Goal: Task Accomplishment & Management: Manage account settings

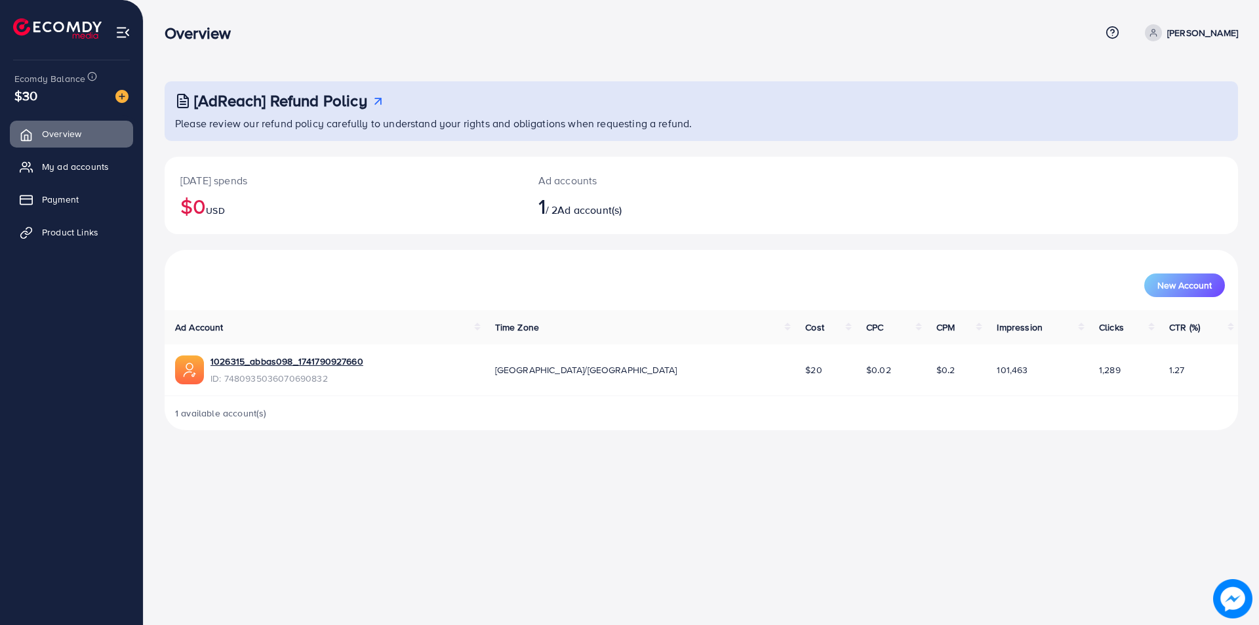
click at [209, 182] on p "[DATE] spends" at bounding box center [343, 180] width 327 height 16
click at [569, 191] on div "Ad accounts 1 / 2 Ad account(s)" at bounding box center [657, 195] width 268 height 77
click at [125, 96] on img at bounding box center [121, 96] width 13 height 13
click at [122, 28] on img at bounding box center [122, 32] width 15 height 15
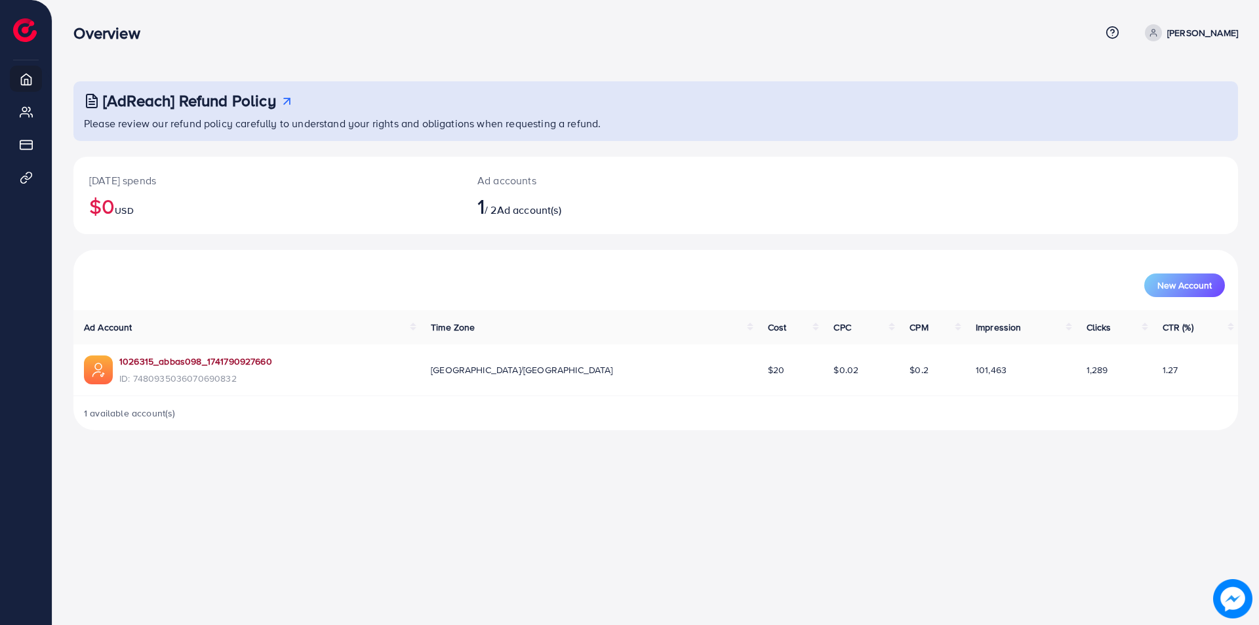
click at [163, 364] on link "1026315_abbas098_1741790927660" at bounding box center [195, 361] width 153 height 13
click at [169, 365] on link "1026315_abbas098_1741790927660" at bounding box center [195, 361] width 153 height 13
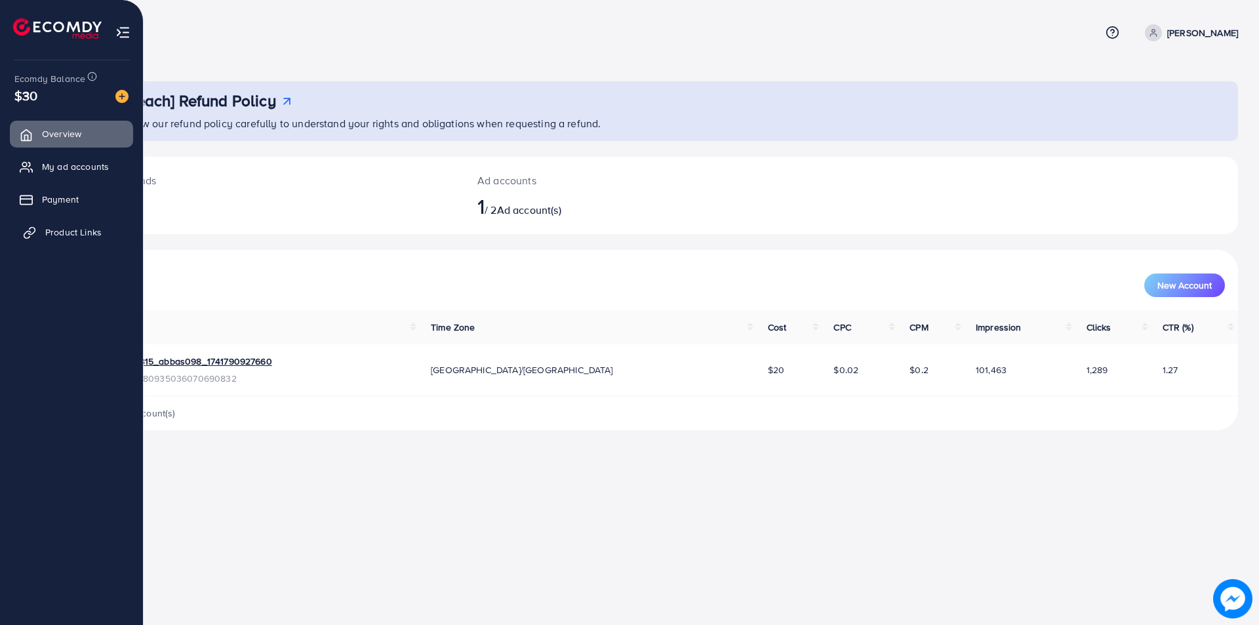
click at [49, 230] on span "Product Links" at bounding box center [73, 232] width 56 height 13
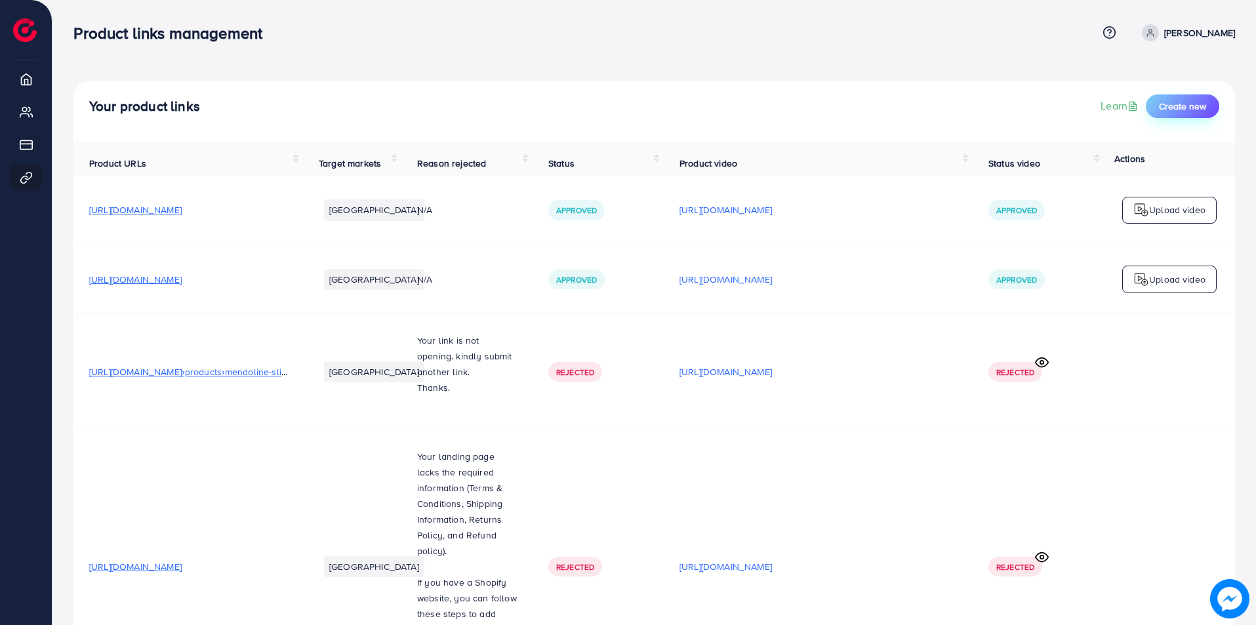
click at [1176, 104] on span "Create new" at bounding box center [1182, 106] width 47 height 13
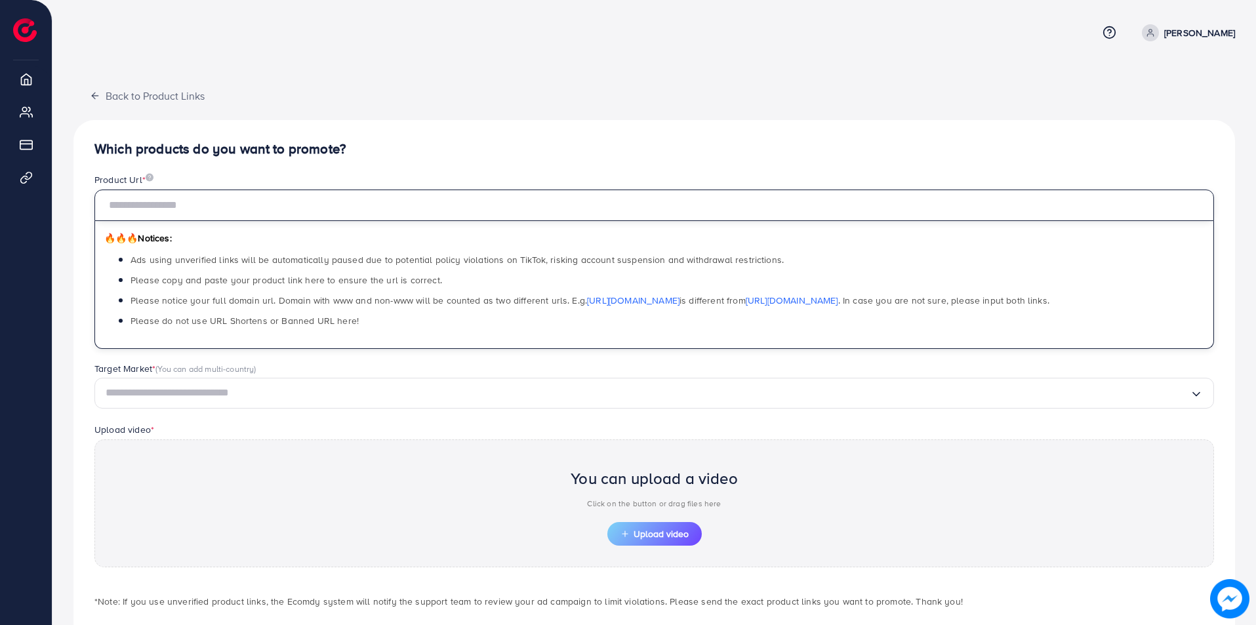
click at [214, 207] on input "text" at bounding box center [653, 205] width 1119 height 31
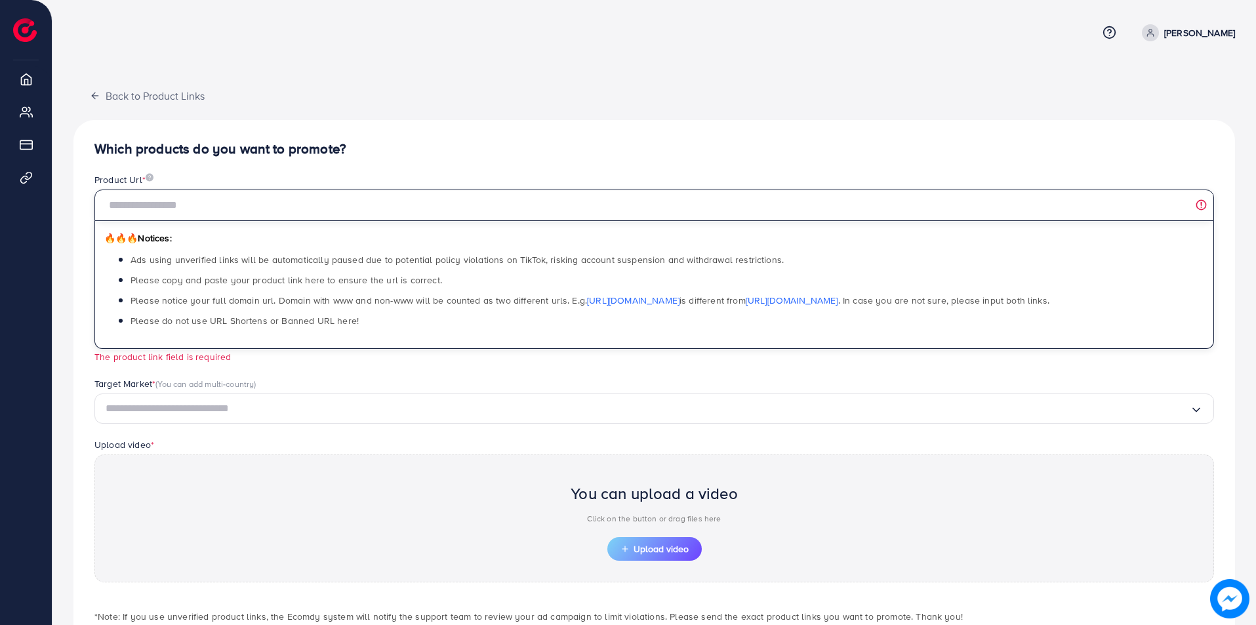
paste input "**********"
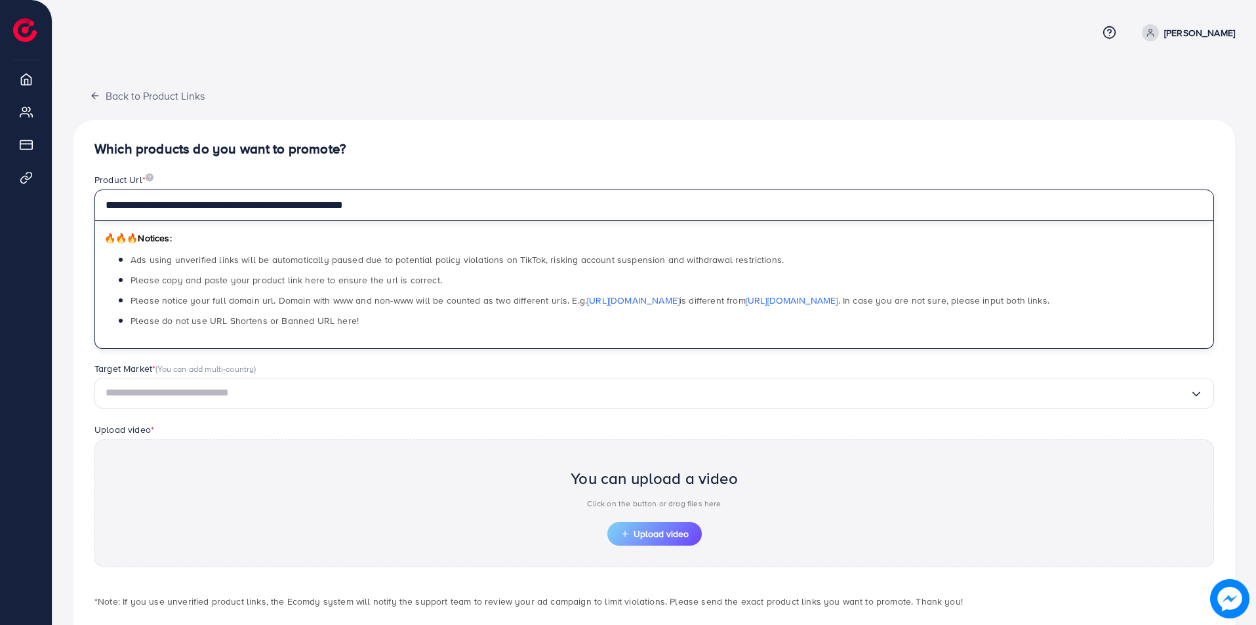
type input "**********"
click at [523, 368] on div "Target Market * (You can add multi-country)" at bounding box center [653, 370] width 1119 height 16
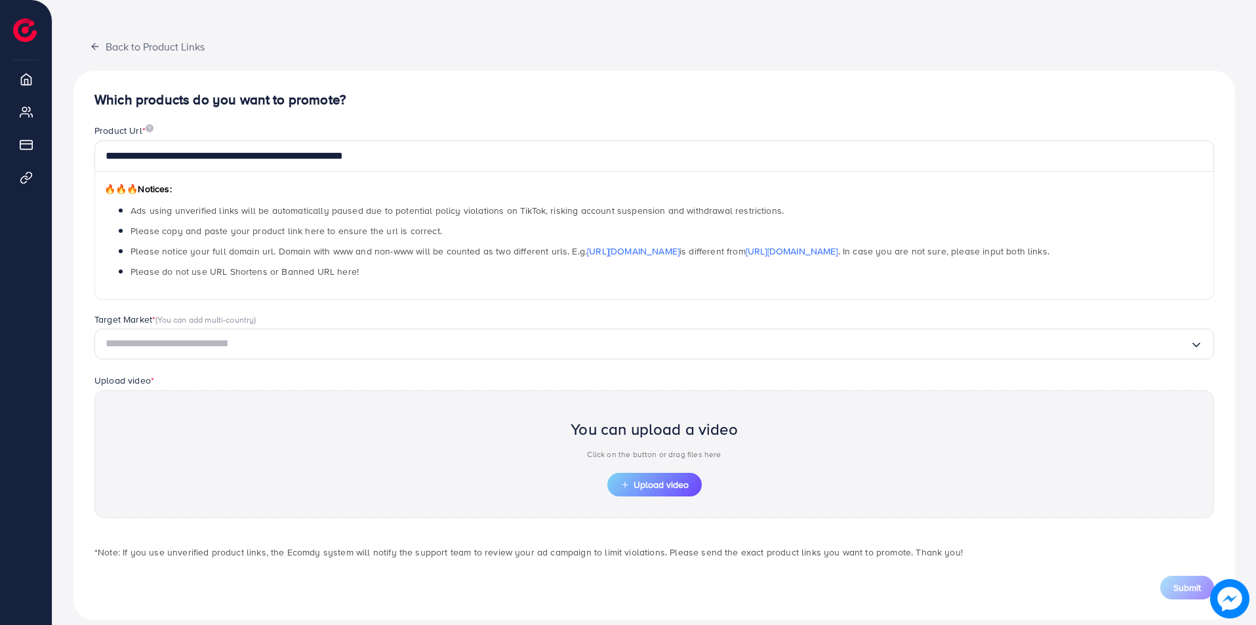
scroll to position [66, 0]
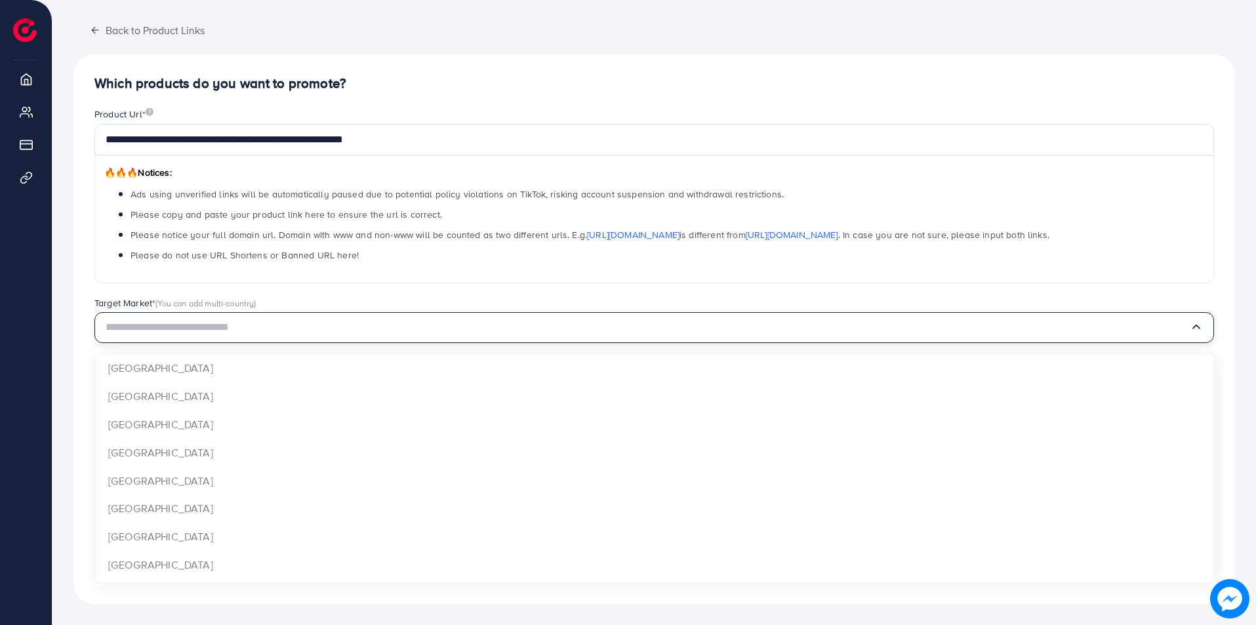
click at [222, 321] on input "Search for option" at bounding box center [648, 327] width 1084 height 20
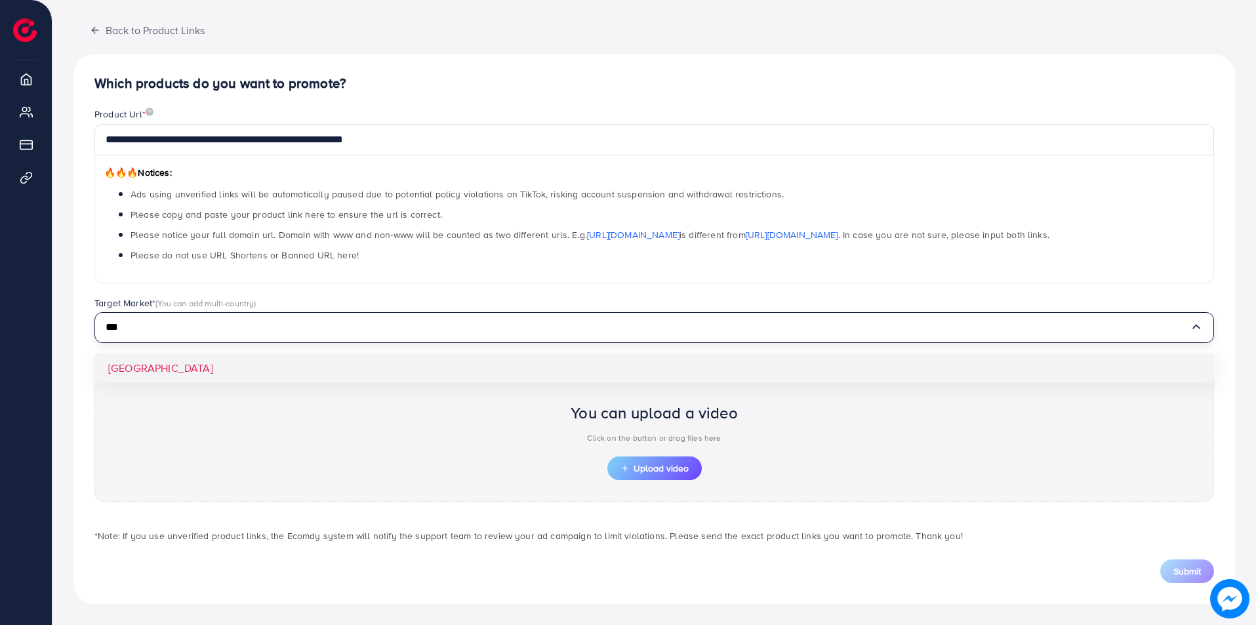
type input "***"
click at [164, 367] on div "**********" at bounding box center [653, 329] width 1161 height 550
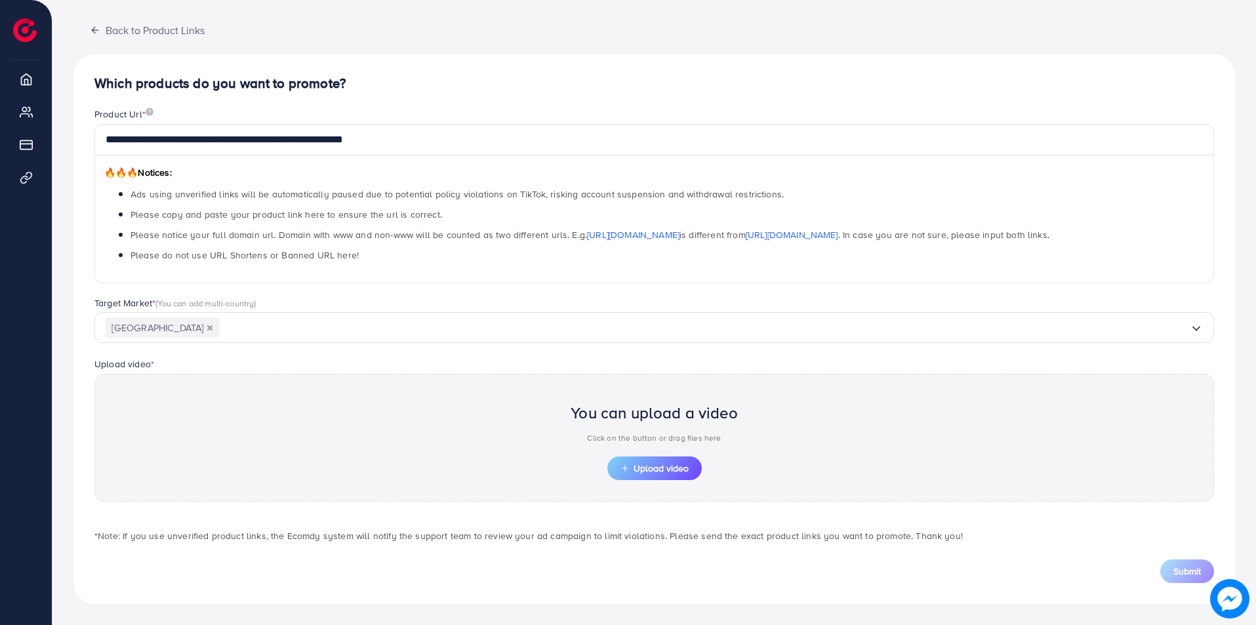
click at [620, 446] on div "You can upload a video Click on the button or drag files here" at bounding box center [654, 425] width 167 height 61
click at [654, 477] on button "Upload video" at bounding box center [654, 468] width 94 height 24
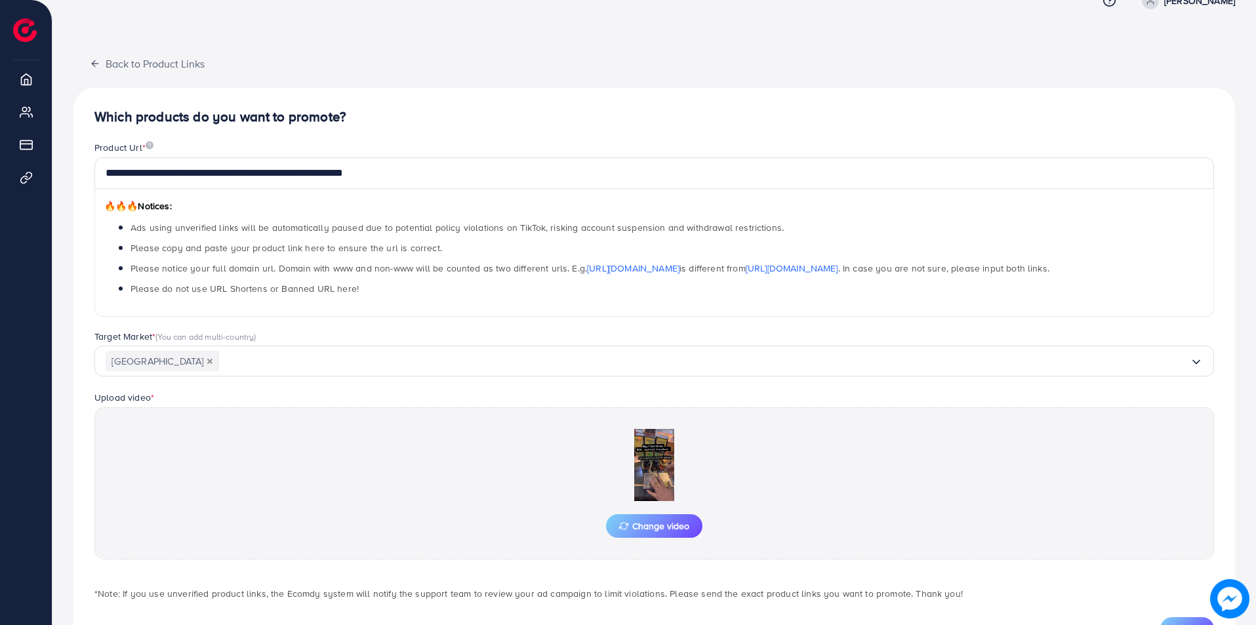
scroll to position [90, 0]
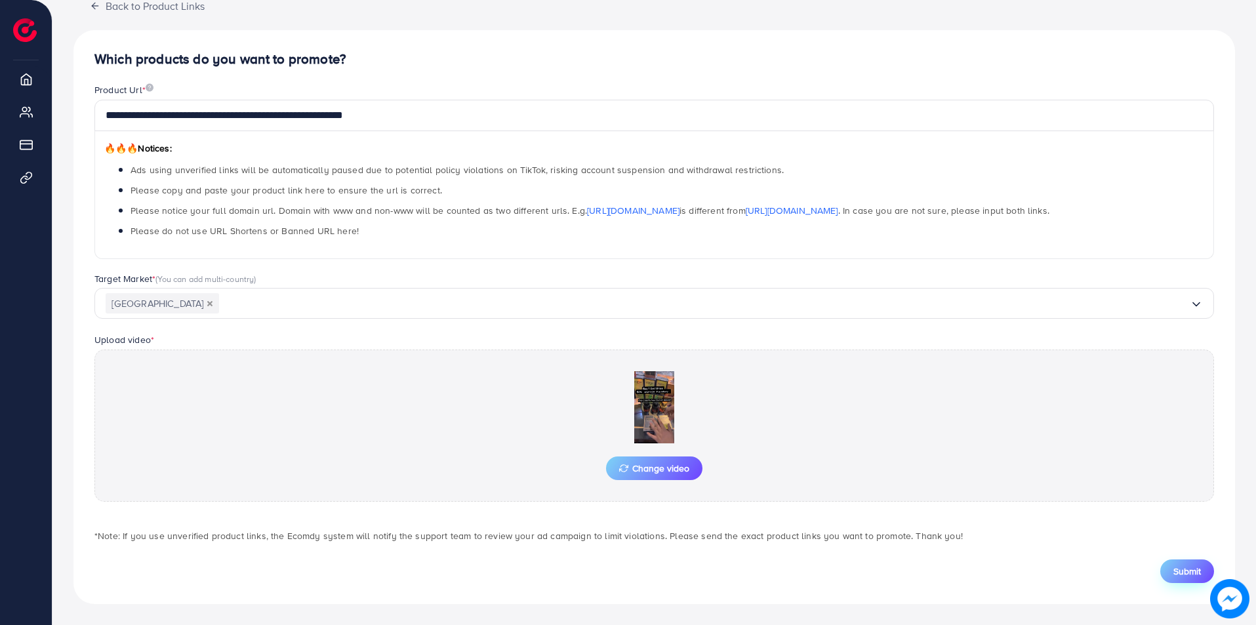
click at [1195, 563] on button "Submit" at bounding box center [1187, 571] width 54 height 24
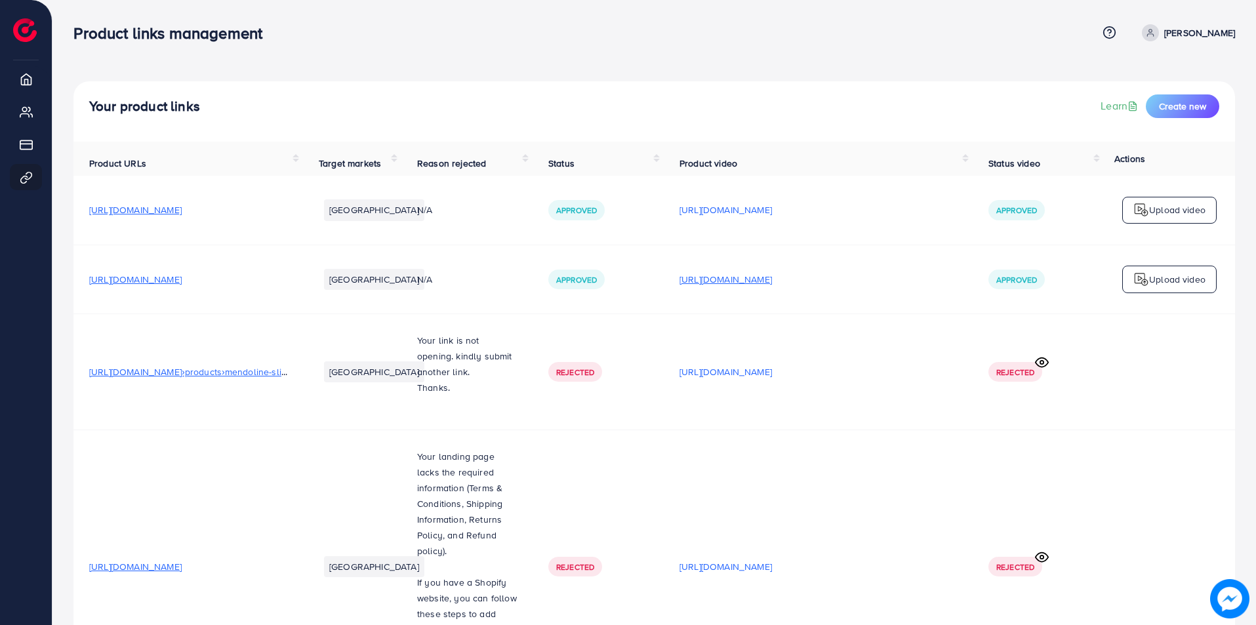
click at [772, 287] on p "https://files.ecomdy.com/videos/d0c6205b-e509-4242-88f4-c60a4eb6f95e-1742507836…" at bounding box center [725, 279] width 92 height 16
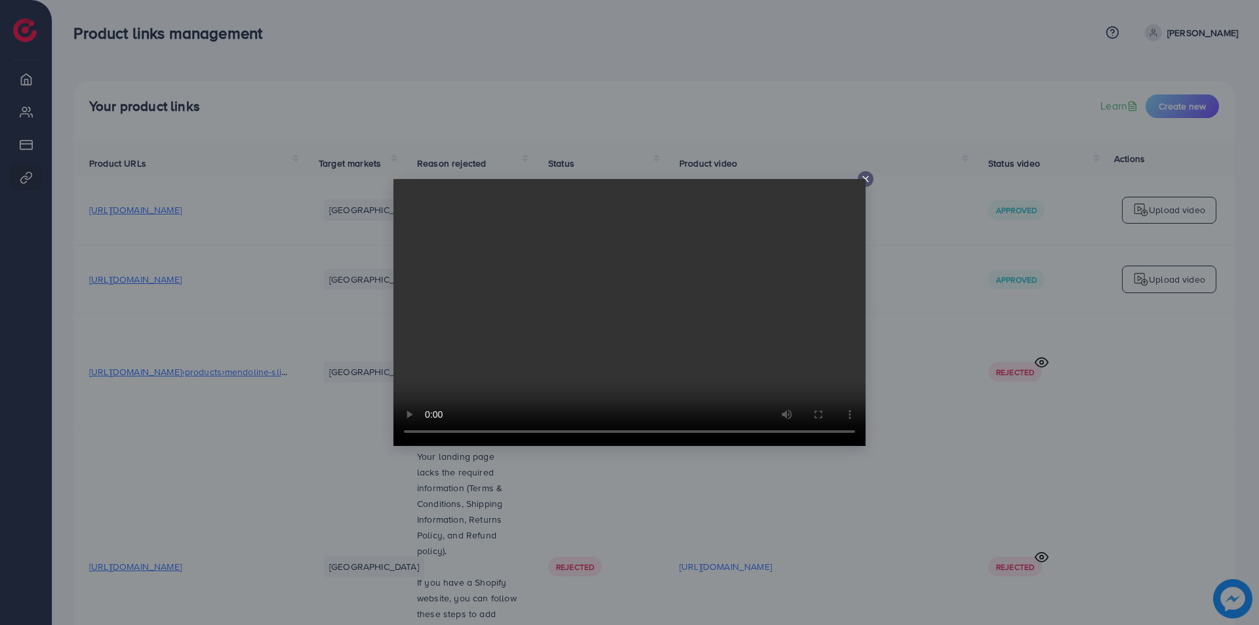
click at [864, 180] on video at bounding box center [629, 312] width 472 height 267
click at [862, 180] on video at bounding box center [629, 312] width 472 height 267
click at [869, 176] on icon at bounding box center [865, 179] width 10 height 10
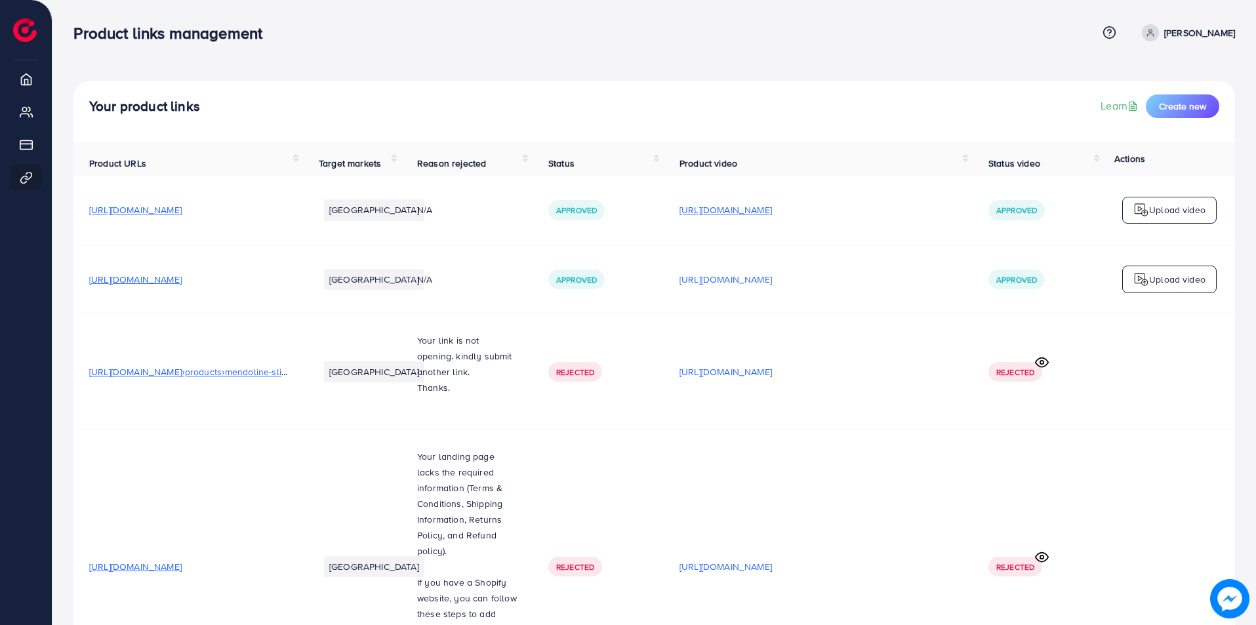
click at [772, 217] on p "https://files.ecomdy.com/videos/9f1c4f86-5c81-40e1-877b-7fcd05d12c1f-1742508142…" at bounding box center [725, 210] width 92 height 16
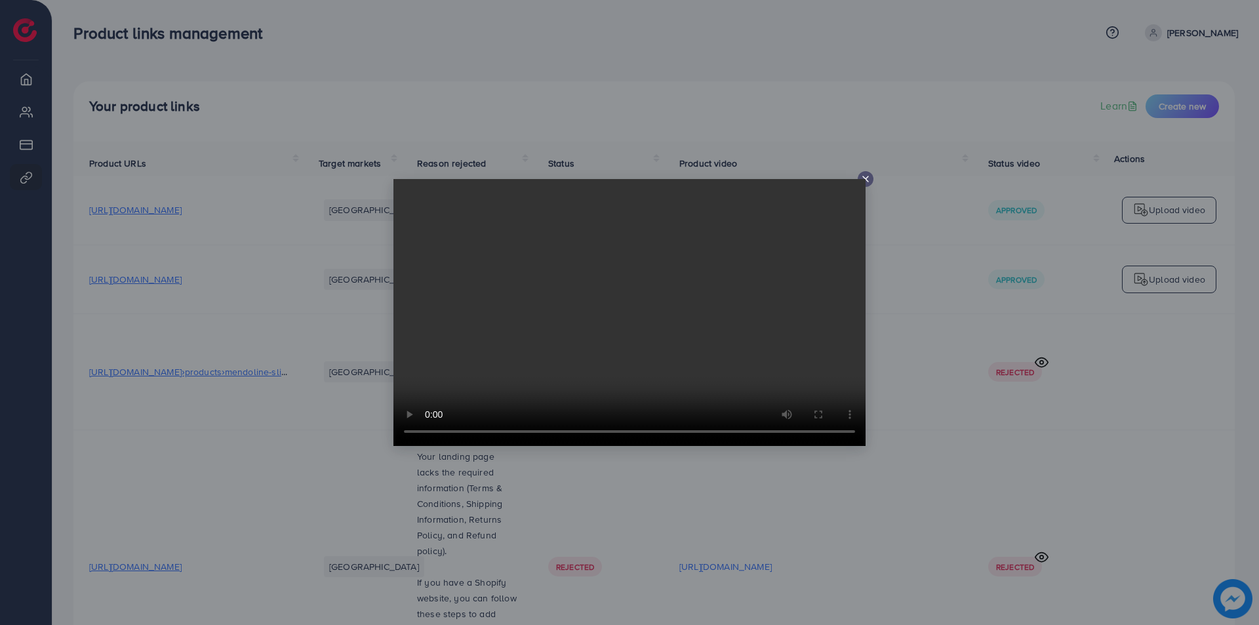
click at [864, 178] on line at bounding box center [865, 178] width 5 height 5
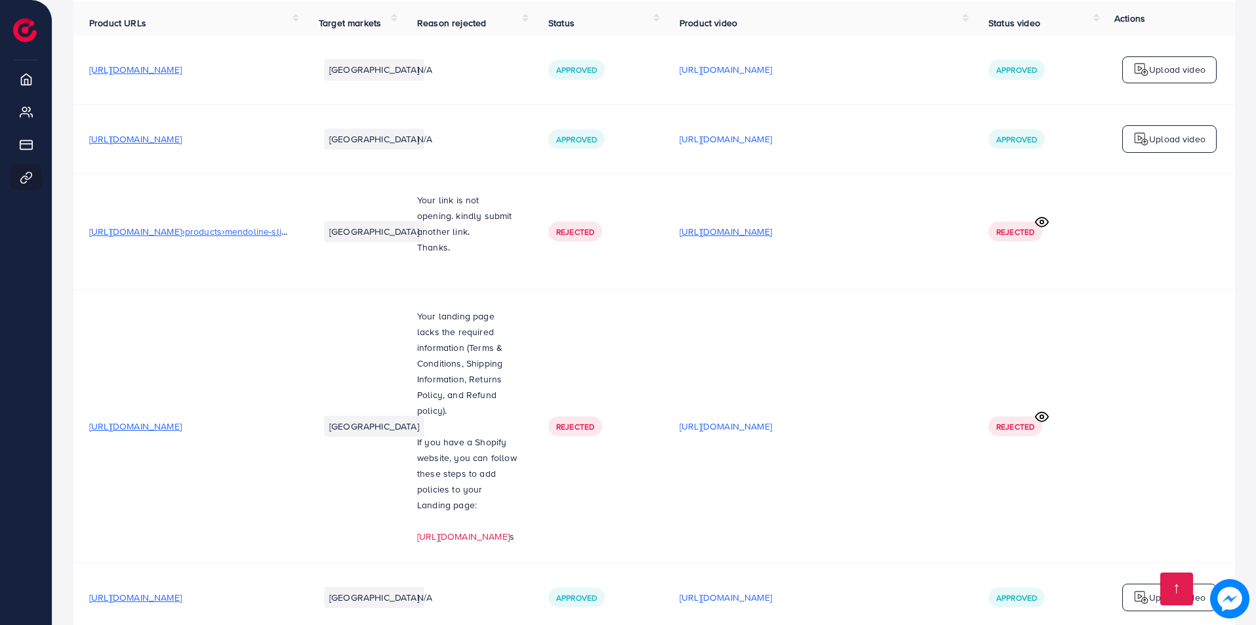
scroll to position [262, 0]
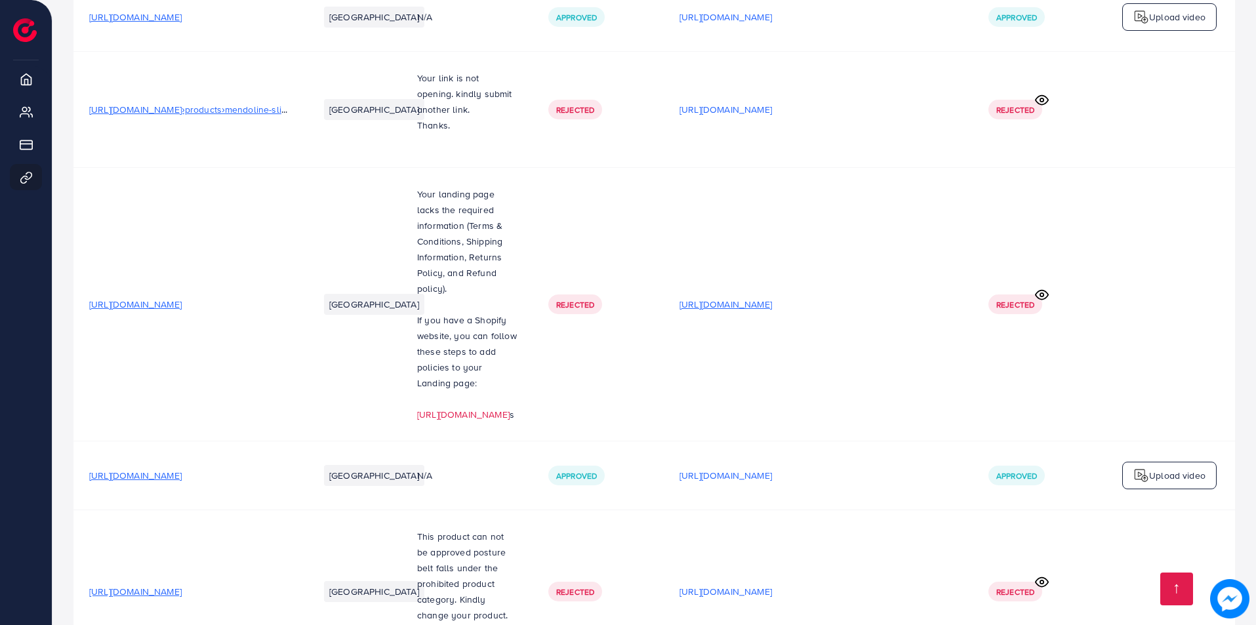
click at [772, 296] on p "https://files.ecomdy.com/videos/4d192e6d-1e88-4d2f-9efa-65786d1ac437-1744129958…" at bounding box center [725, 304] width 92 height 16
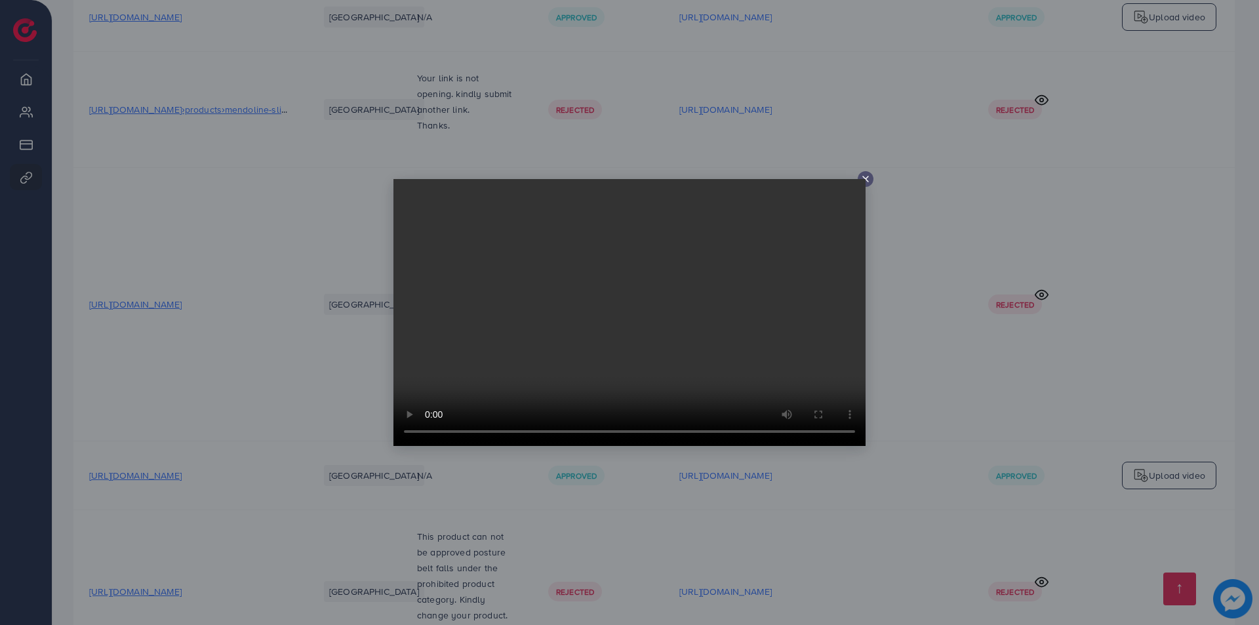
click at [866, 178] on icon at bounding box center [865, 179] width 10 height 10
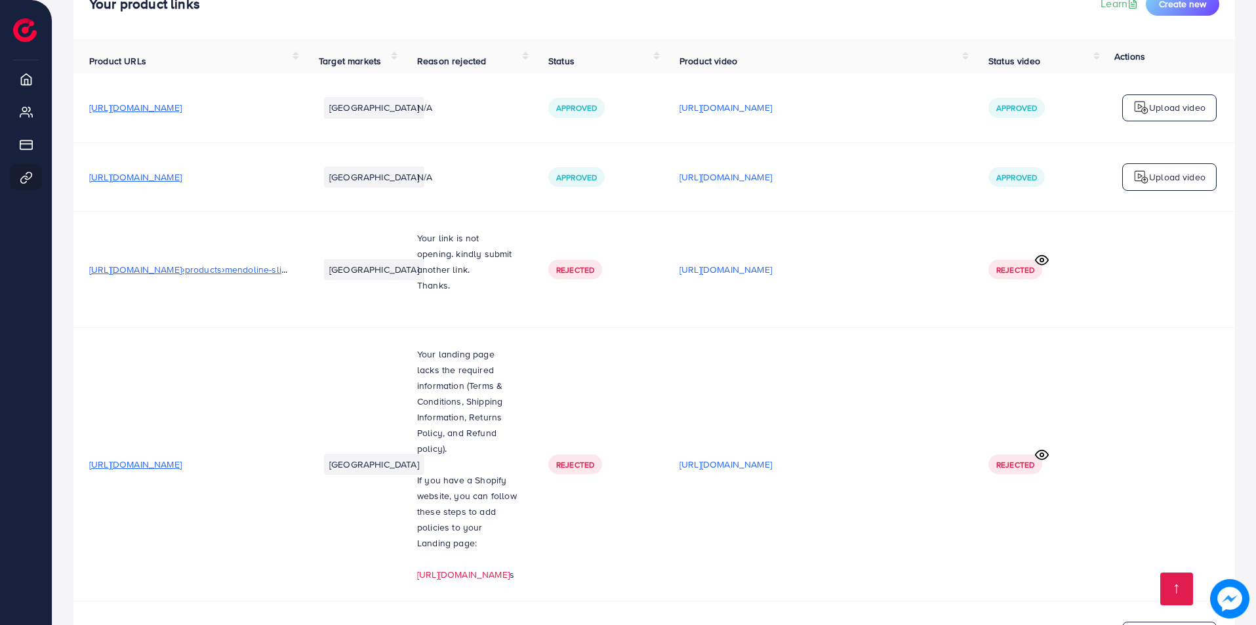
scroll to position [66, 0]
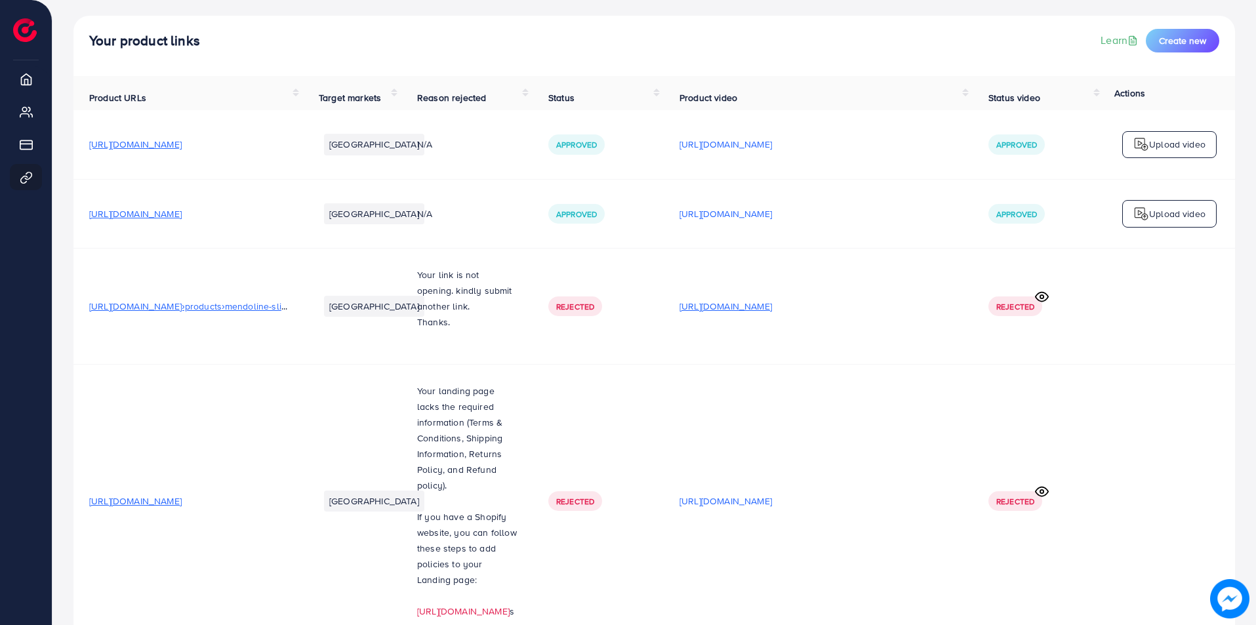
click at [772, 302] on p "https://files.ecomdy.com/videos/cd1022de-d224-48df-b9f3-81d0436674fc-1744124255…" at bounding box center [725, 306] width 92 height 16
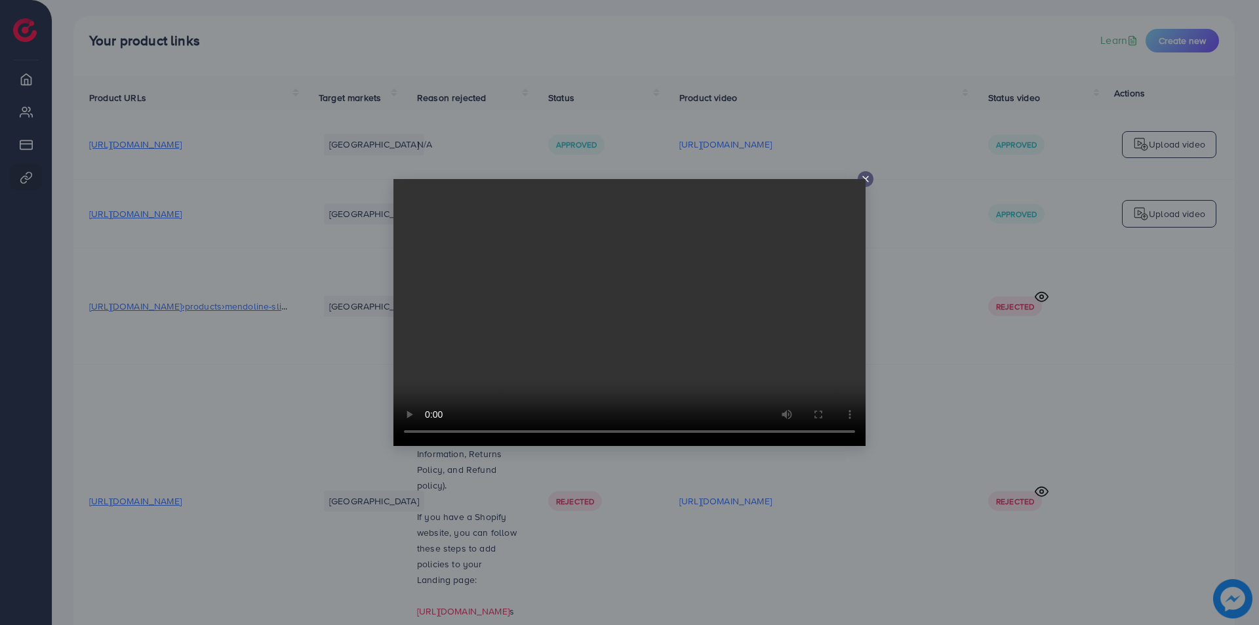
click at [869, 176] on icon at bounding box center [865, 179] width 10 height 10
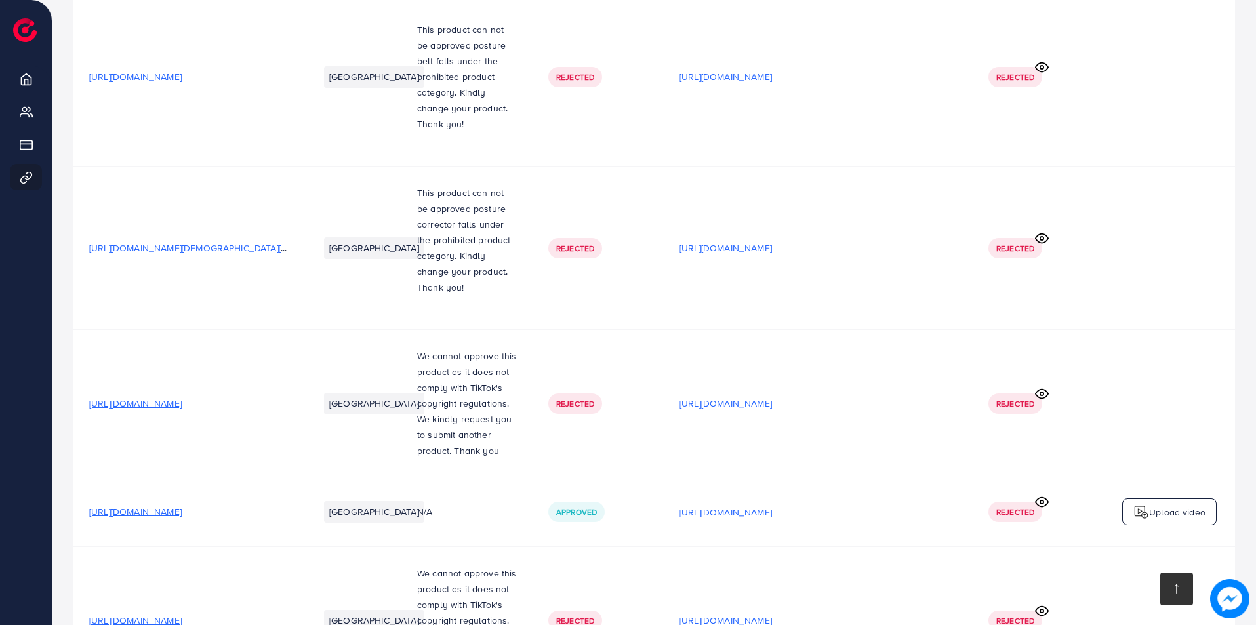
click at [1163, 601] on link at bounding box center [1176, 588] width 33 height 33
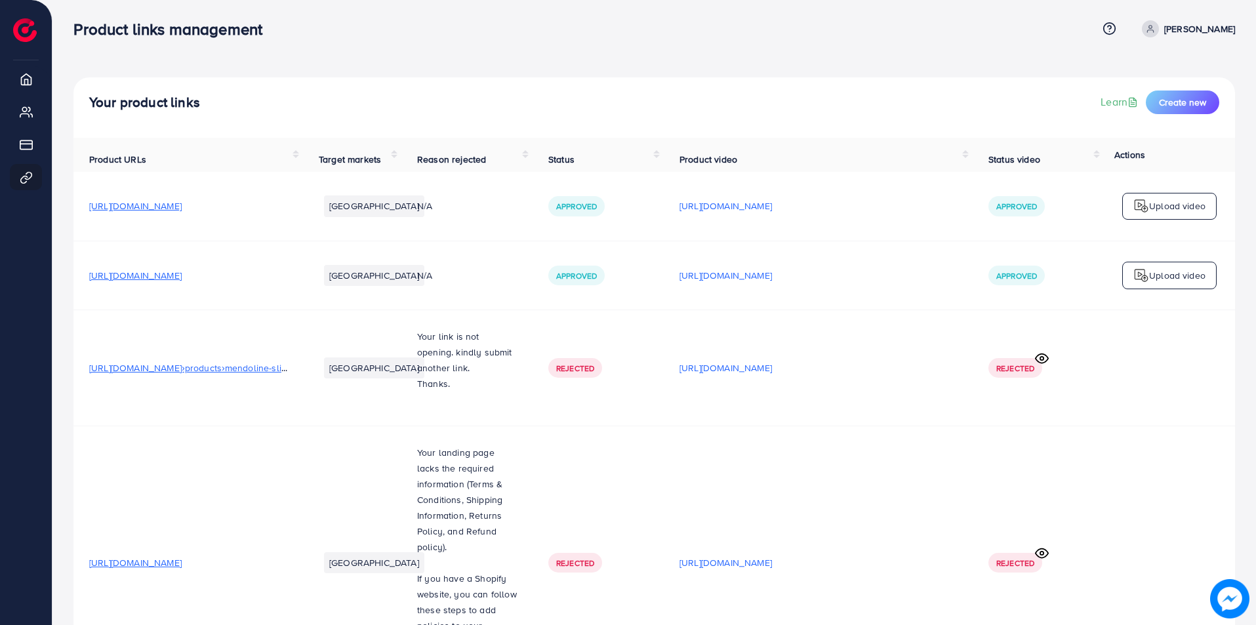
scroll to position [0, 0]
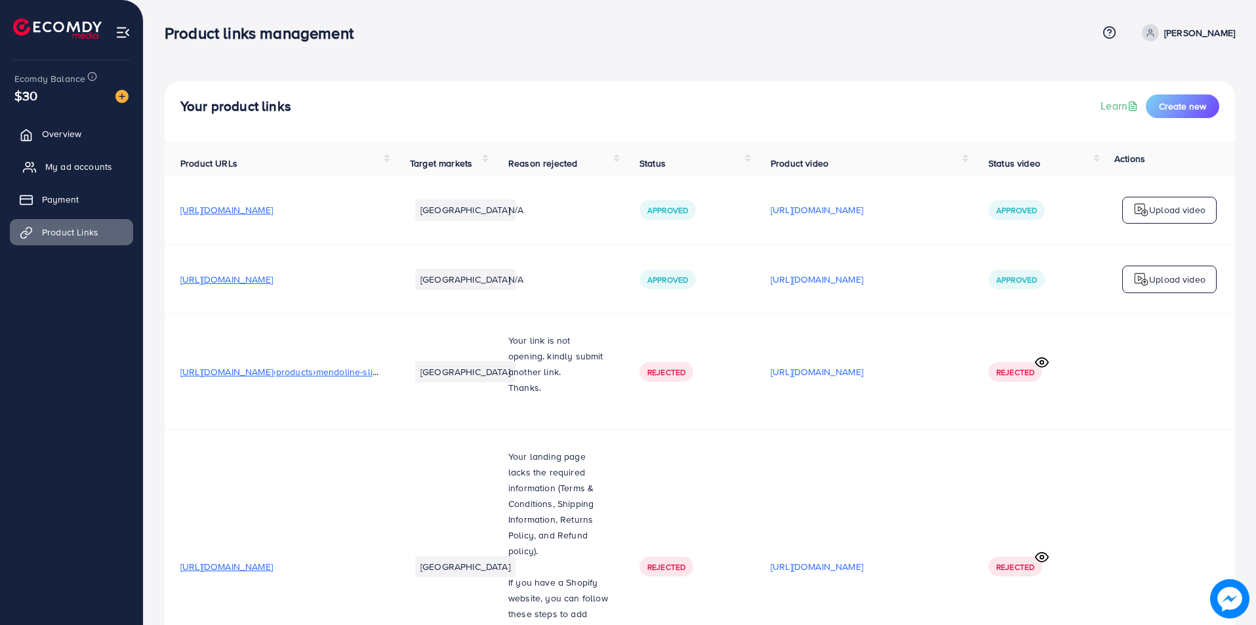
click at [60, 162] on span "My ad accounts" at bounding box center [78, 166] width 67 height 13
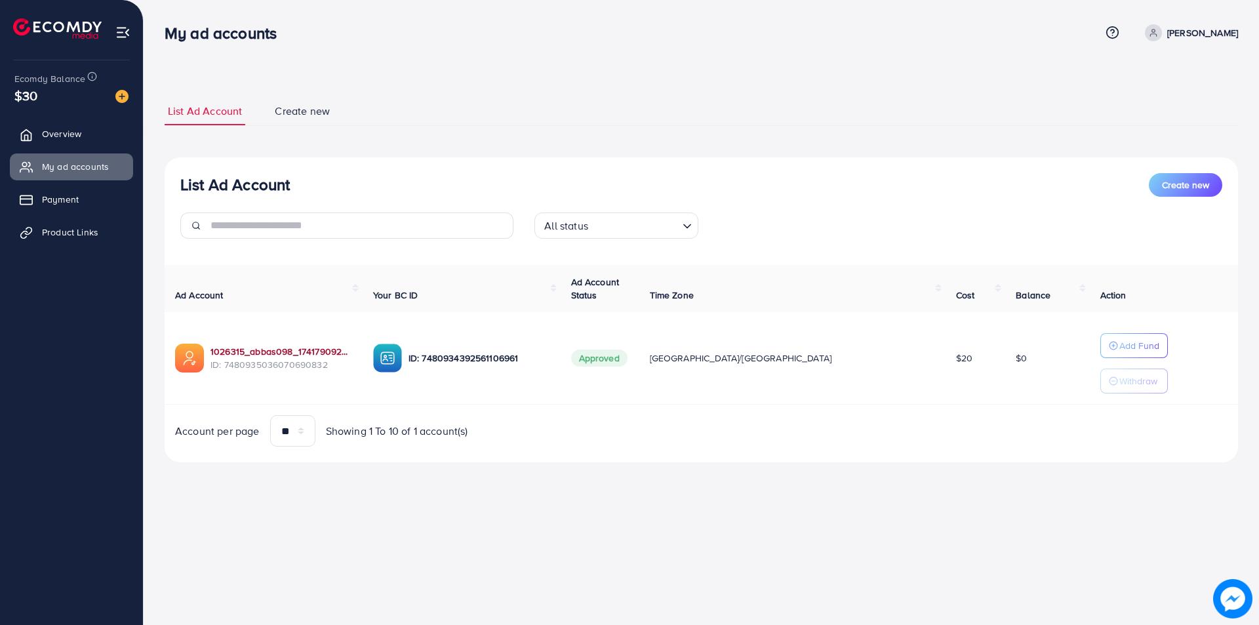
click at [263, 346] on link "1026315_abbas098_1741790927660" at bounding box center [281, 351] width 142 height 13
click at [82, 167] on span "My ad accounts" at bounding box center [78, 166] width 67 height 13
drag, startPoint x: 971, startPoint y: 357, endPoint x: 957, endPoint y: 361, distance: 13.9
click at [1005, 361] on td "$0" at bounding box center [1047, 358] width 84 height 92
click at [945, 424] on div "Account per page ** ** ** *** Showing 1 To 10 of 1 account(s)" at bounding box center [701, 430] width 1094 height 31
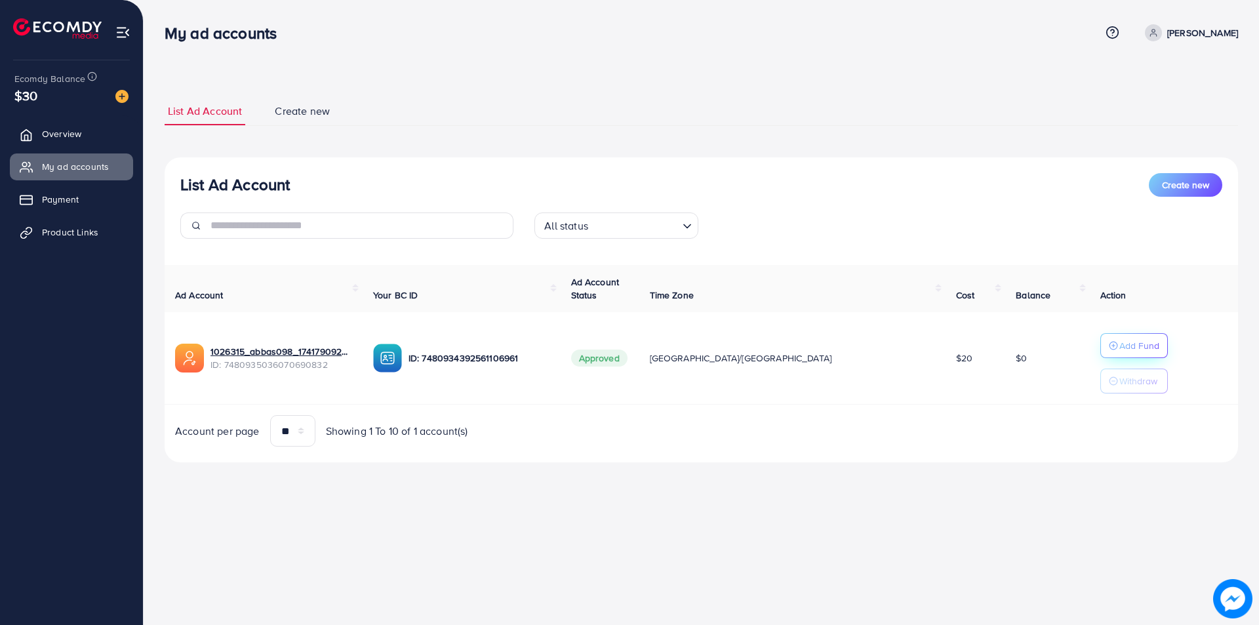
click at [1119, 343] on p "Add Fund" at bounding box center [1139, 346] width 40 height 16
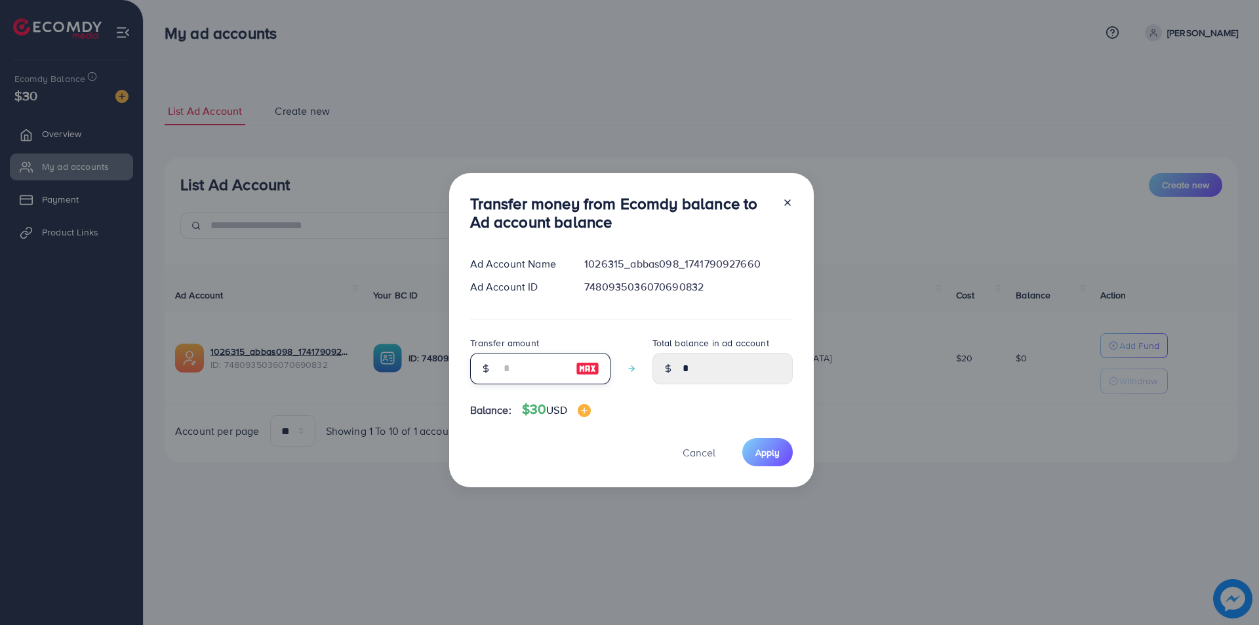
click at [527, 378] on input "number" at bounding box center [533, 368] width 66 height 31
type input "*"
type input "****"
type input "**"
type input "*****"
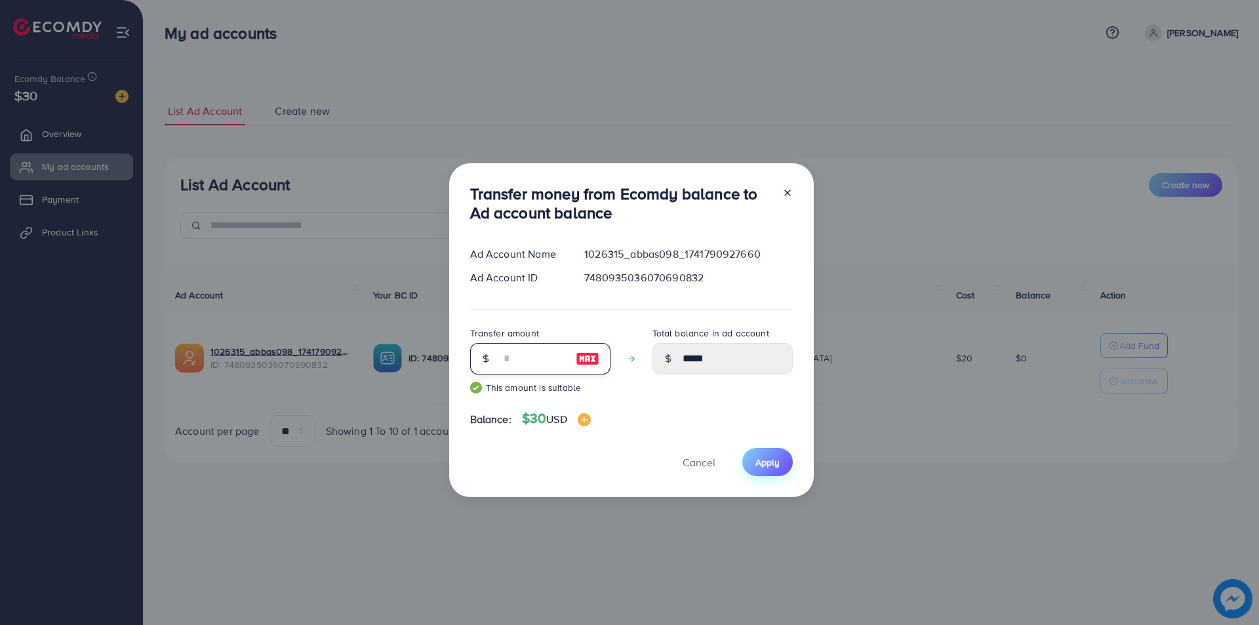
type input "**"
click at [768, 458] on span "Apply" at bounding box center [767, 462] width 24 height 13
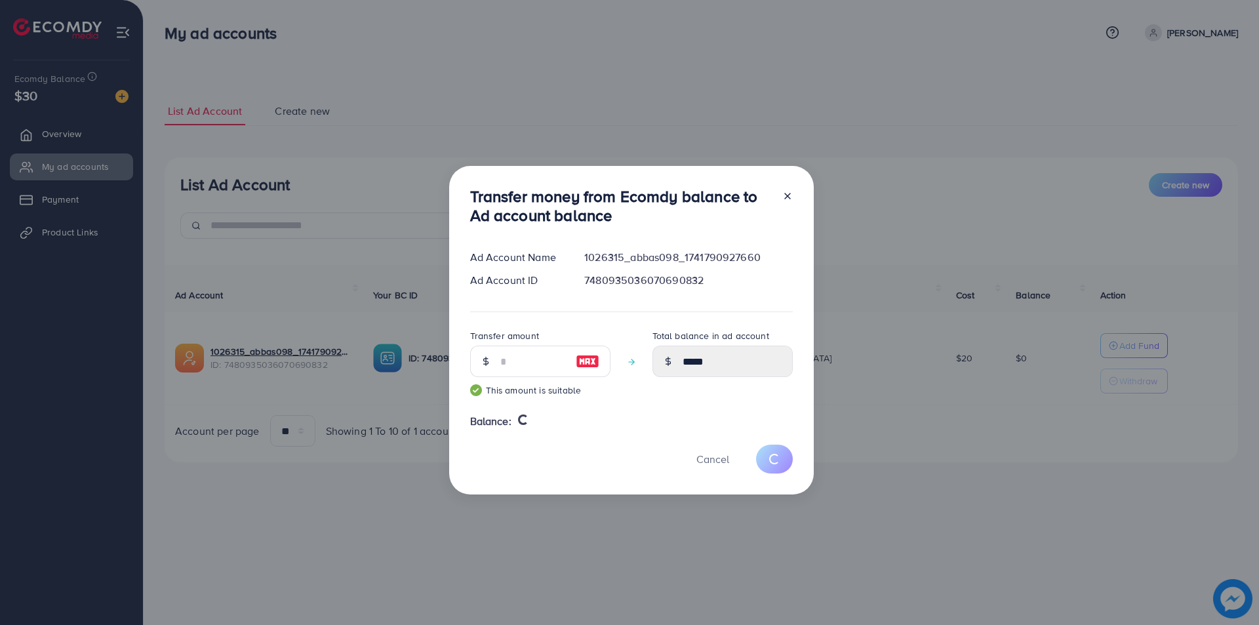
type input "*"
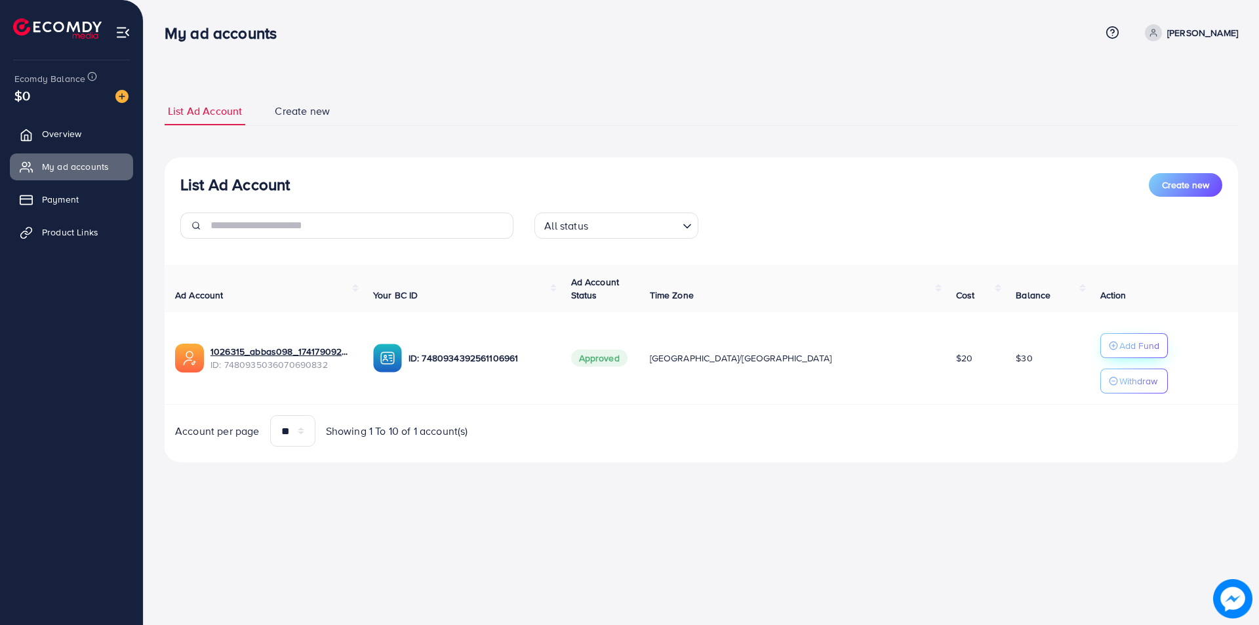
click at [1119, 344] on p "Add Fund" at bounding box center [1139, 346] width 40 height 16
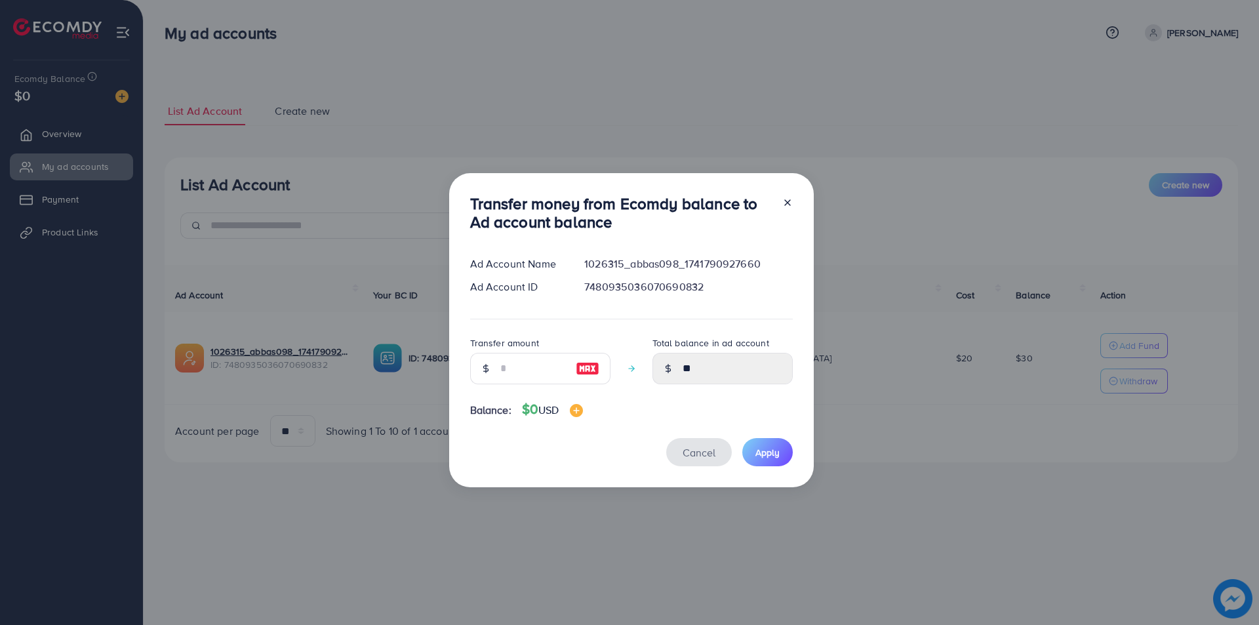
click at [700, 449] on span "Cancel" at bounding box center [699, 452] width 33 height 14
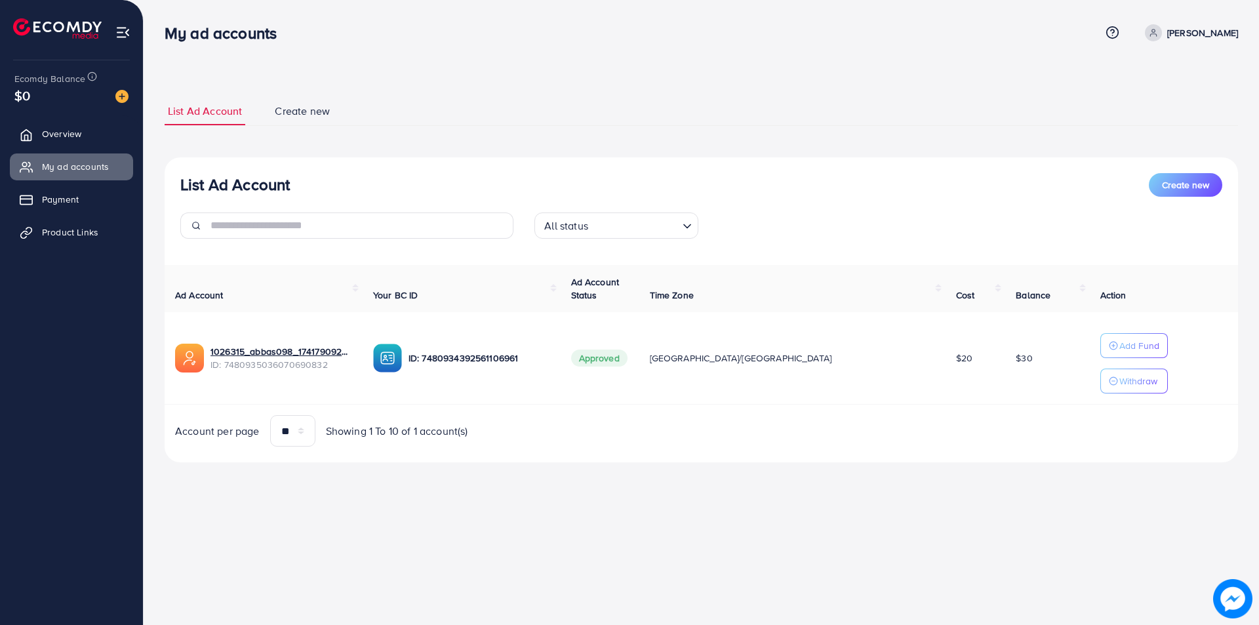
click at [120, 94] on img at bounding box center [121, 96] width 13 height 13
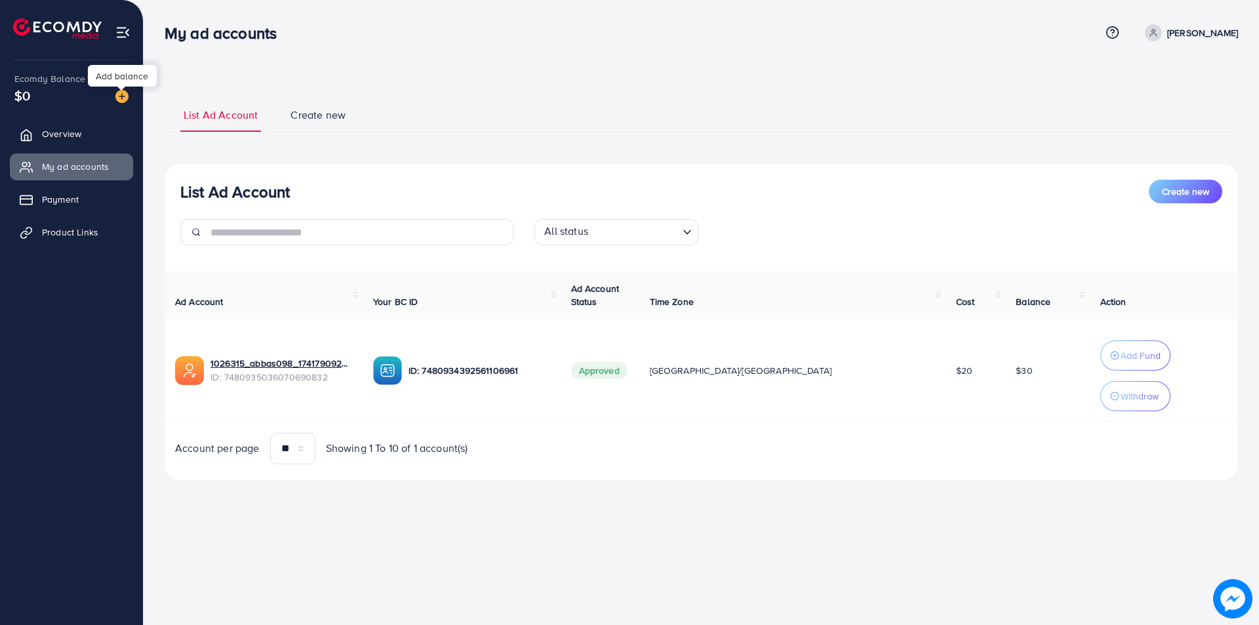
click at [126, 90] on div "Add balance" at bounding box center [122, 76] width 69 height 30
click at [123, 95] on img at bounding box center [121, 96] width 13 height 13
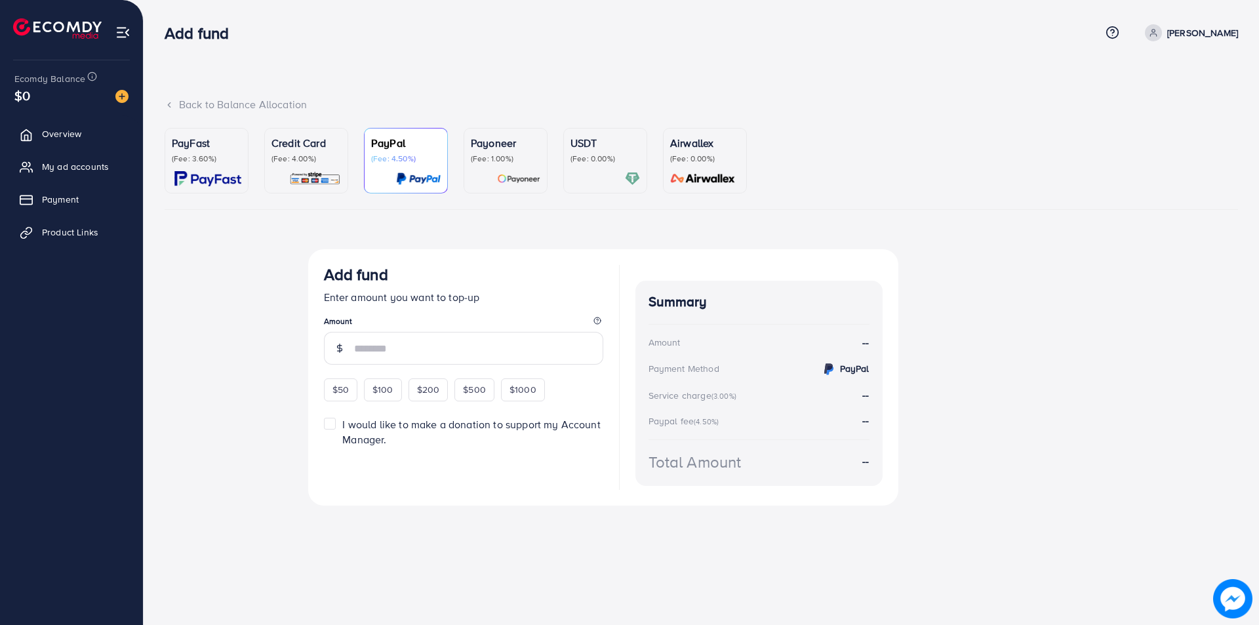
click at [510, 159] on p "(Fee: 1.00%)" at bounding box center [506, 158] width 70 height 10
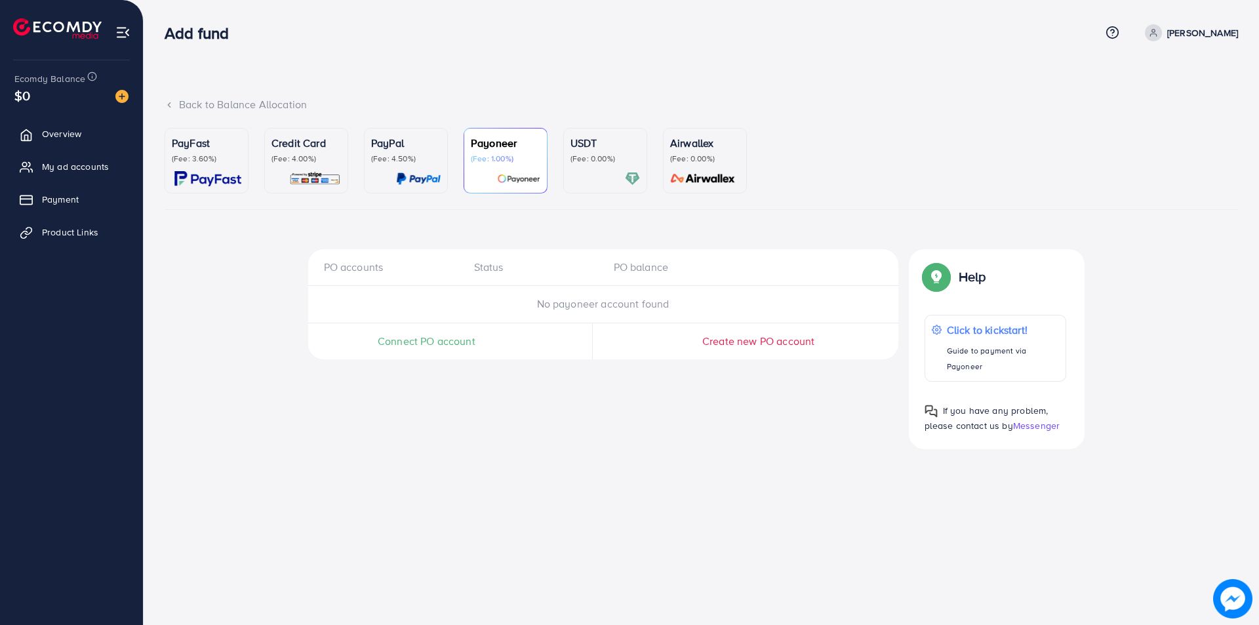
click at [588, 159] on p "(Fee: 0.00%)" at bounding box center [606, 158] width 70 height 10
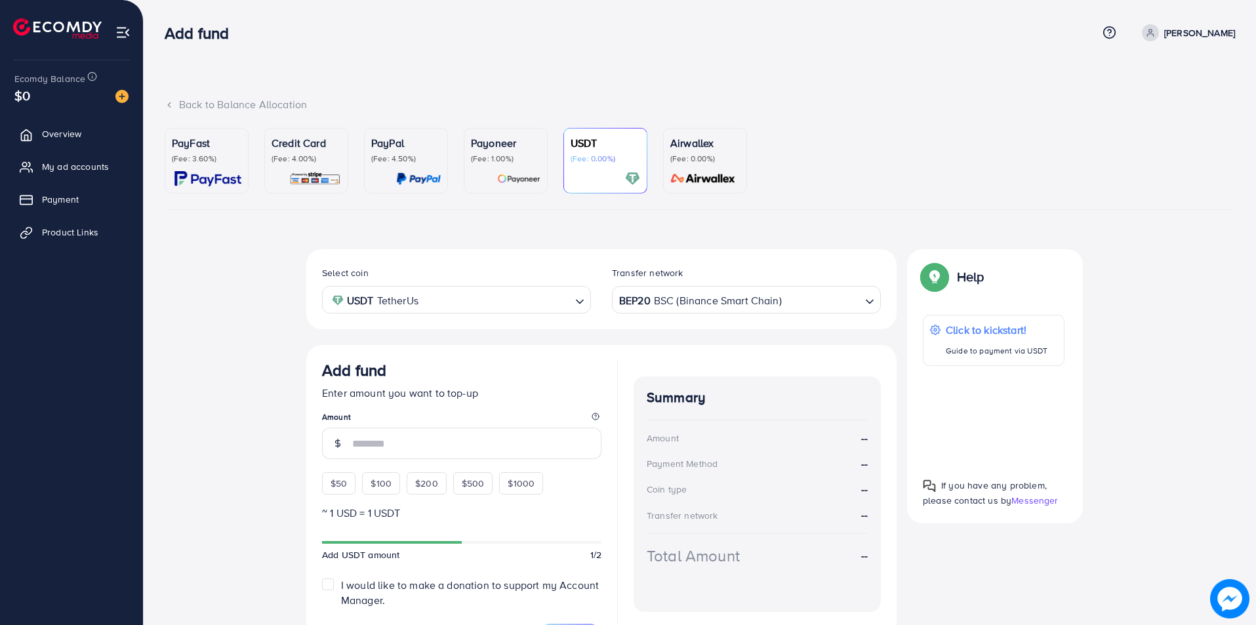
click at [710, 162] on p "(Fee: 0.00%)" at bounding box center [705, 158] width 70 height 10
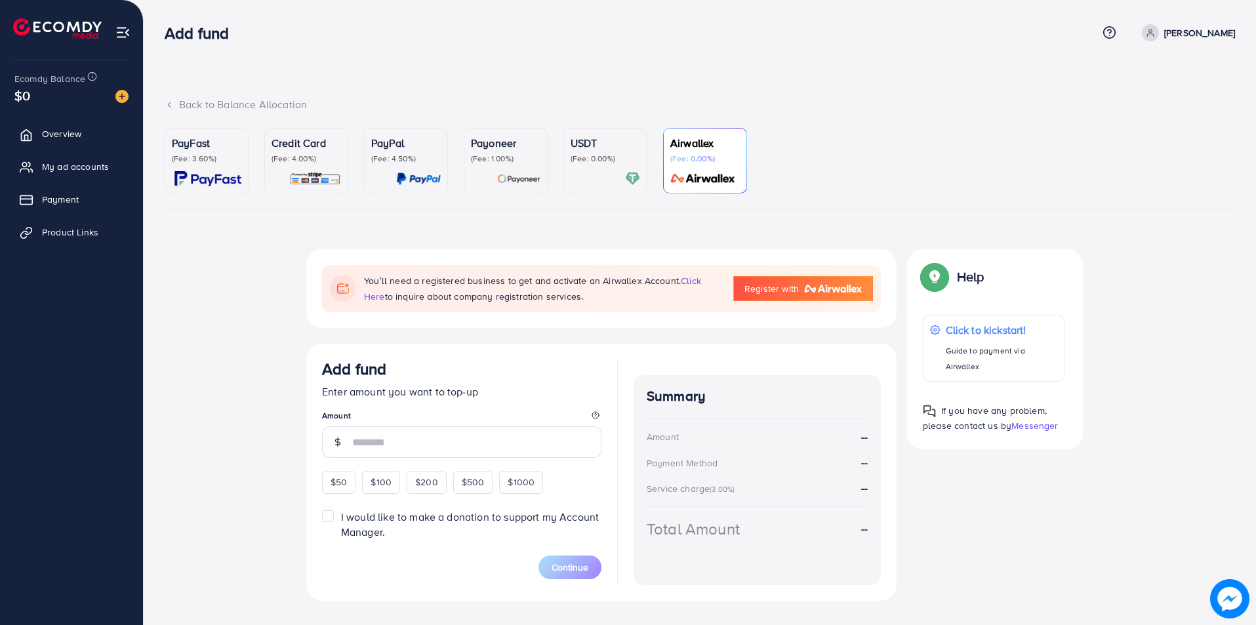
click at [585, 158] on p "(Fee: 0.00%)" at bounding box center [606, 158] width 70 height 10
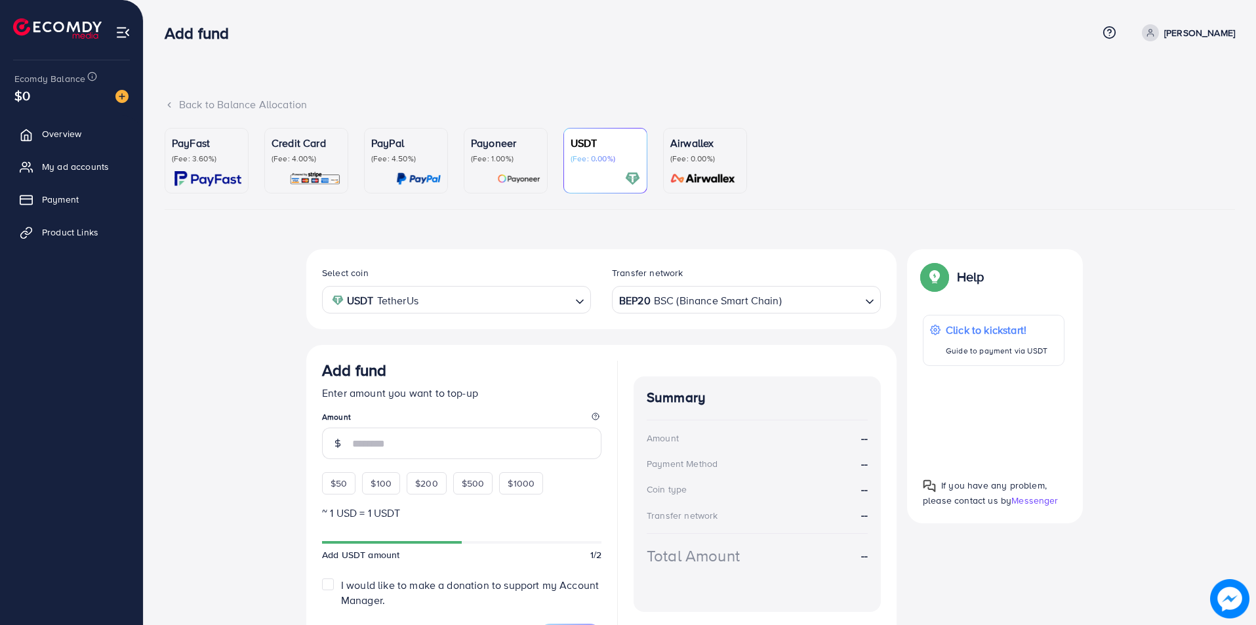
click at [538, 147] on p "Payoneer" at bounding box center [506, 143] width 70 height 16
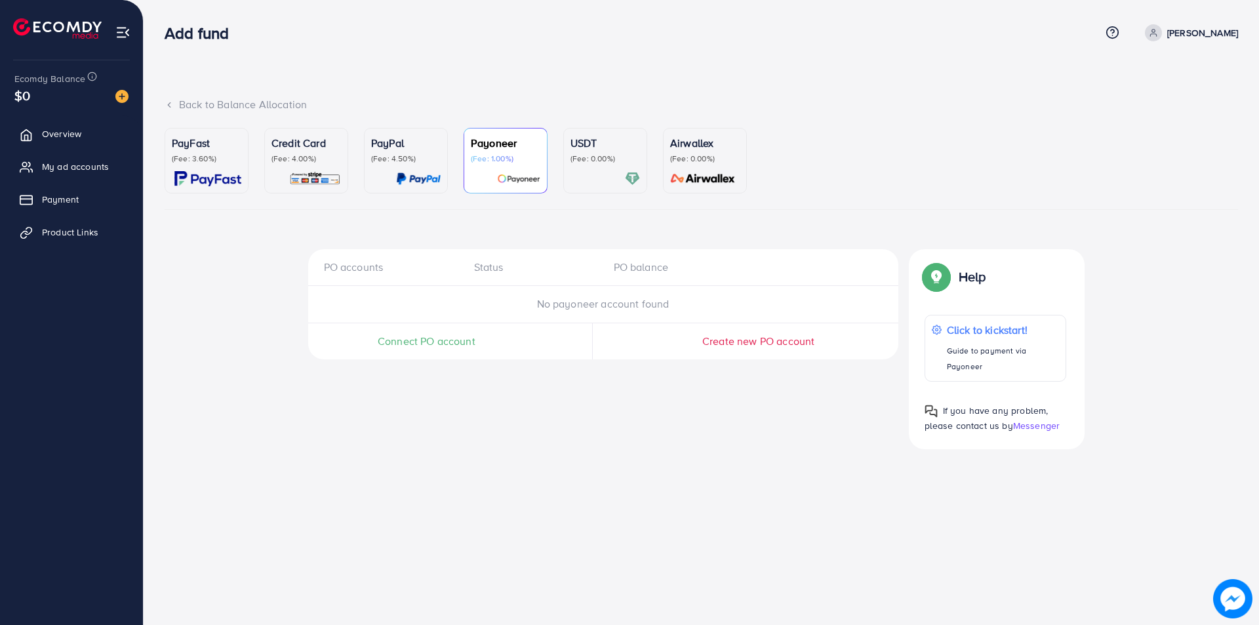
click at [426, 152] on div "PayPal (Fee: 4.50%)" at bounding box center [406, 149] width 70 height 29
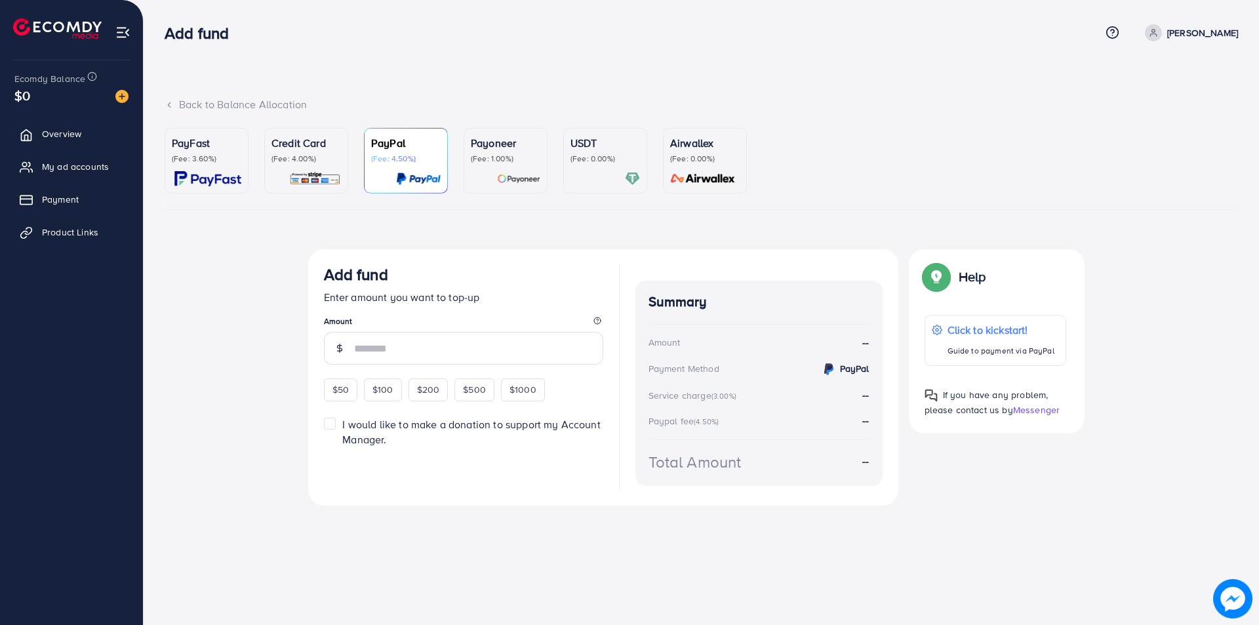
click at [607, 157] on p "(Fee: 0.00%)" at bounding box center [606, 158] width 70 height 10
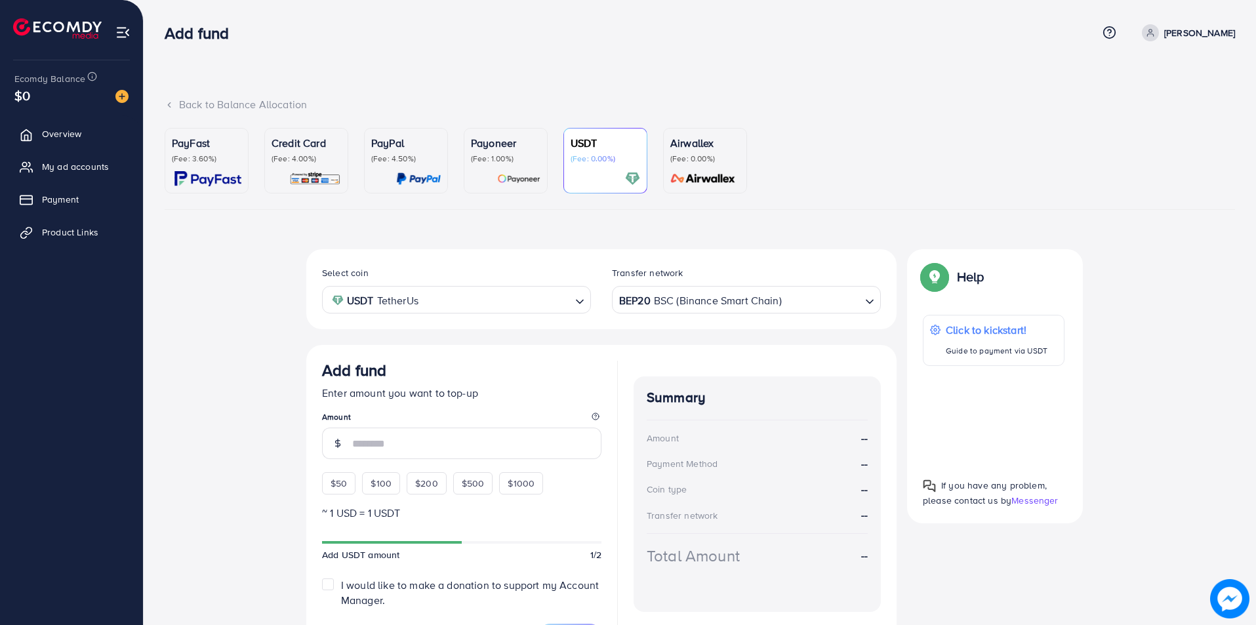
click at [205, 50] on div "Add fund Help Center Contact Support Term and policy About Us Pak Caravan Profi…" at bounding box center [700, 32] width 1070 height 35
click at [49, 130] on span "Overview" at bounding box center [64, 133] width 39 height 13
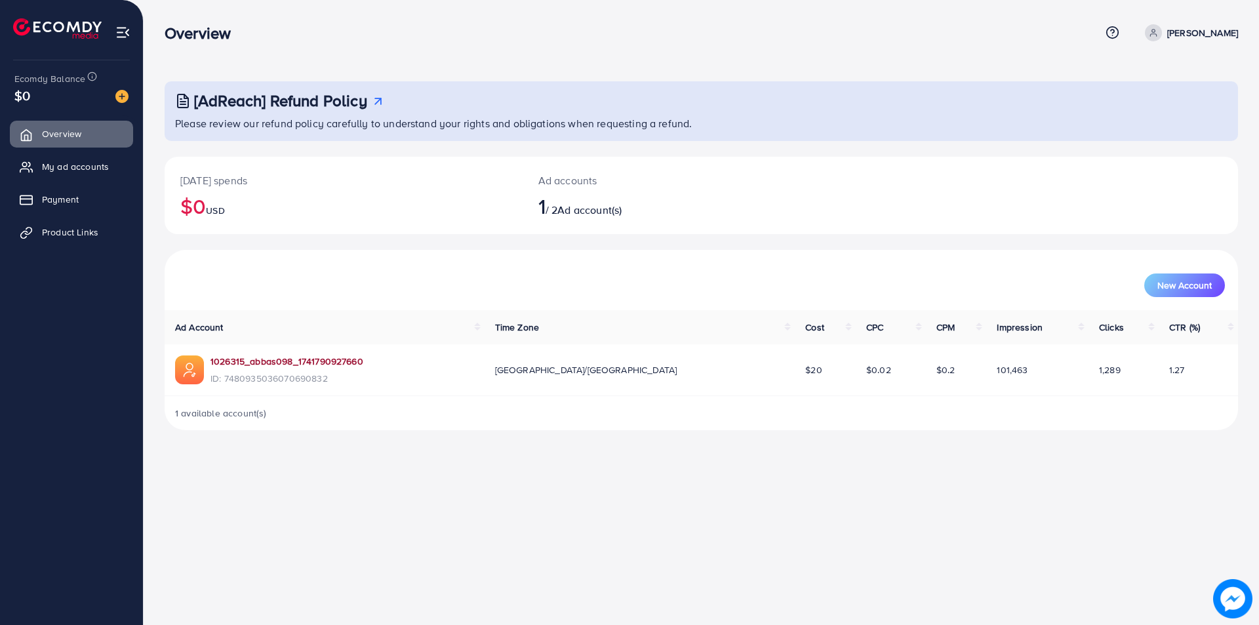
click at [260, 360] on link "1026315_abbas098_1741790927660" at bounding box center [286, 361] width 153 height 13
click at [80, 231] on span "Product Links" at bounding box center [73, 232] width 56 height 13
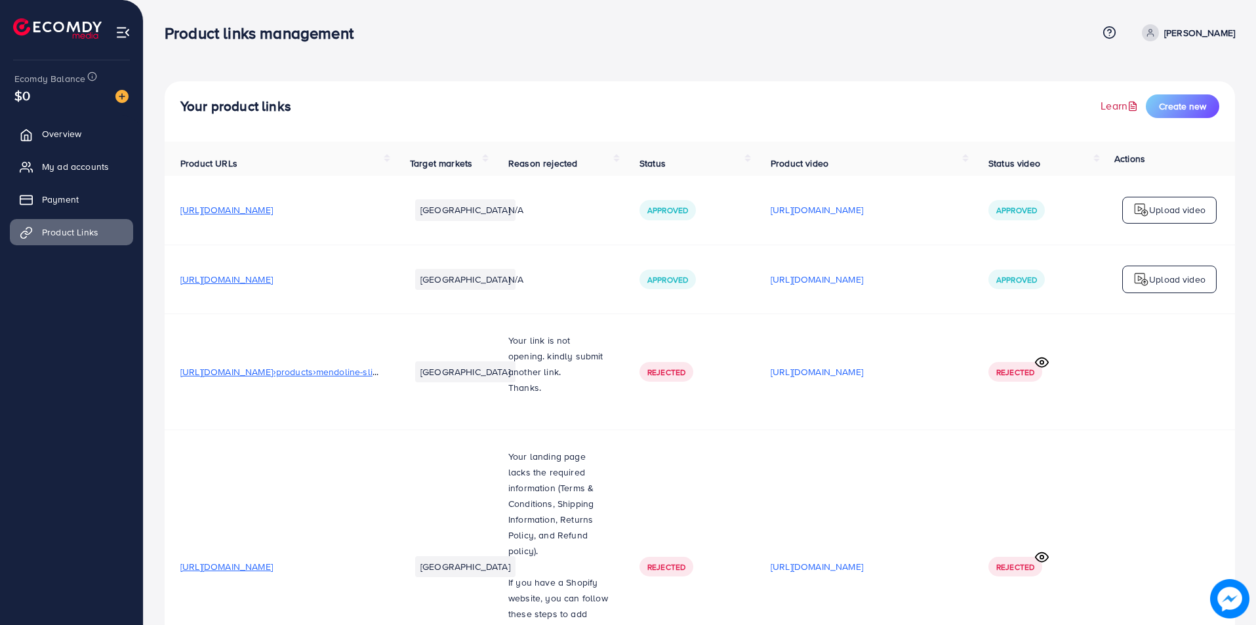
click at [1128, 107] on icon at bounding box center [1132, 106] width 10 height 10
click at [62, 127] on span "Overview" at bounding box center [64, 133] width 39 height 13
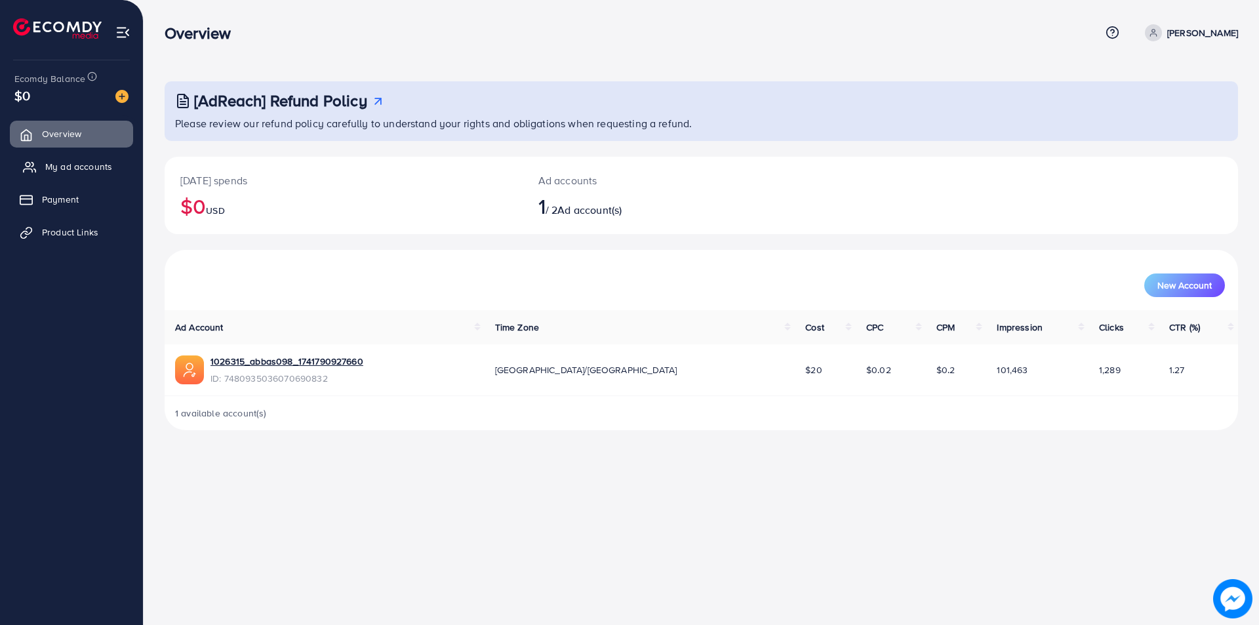
click at [98, 166] on span "My ad accounts" at bounding box center [78, 166] width 67 height 13
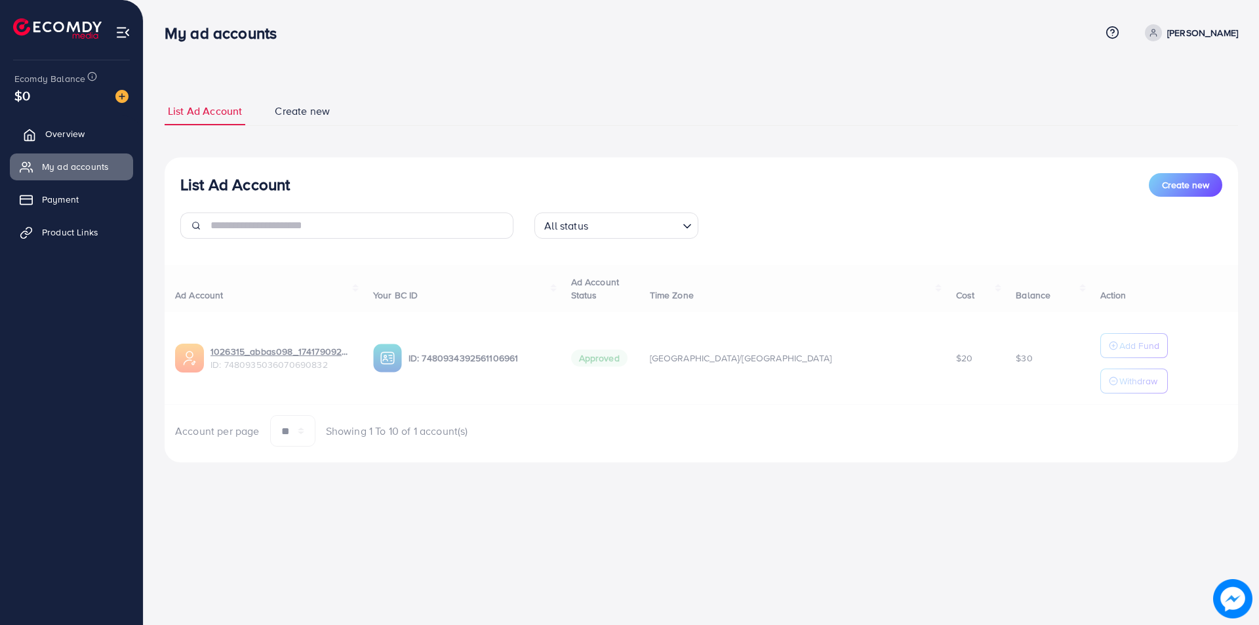
click at [69, 144] on link "Overview" at bounding box center [71, 134] width 123 height 26
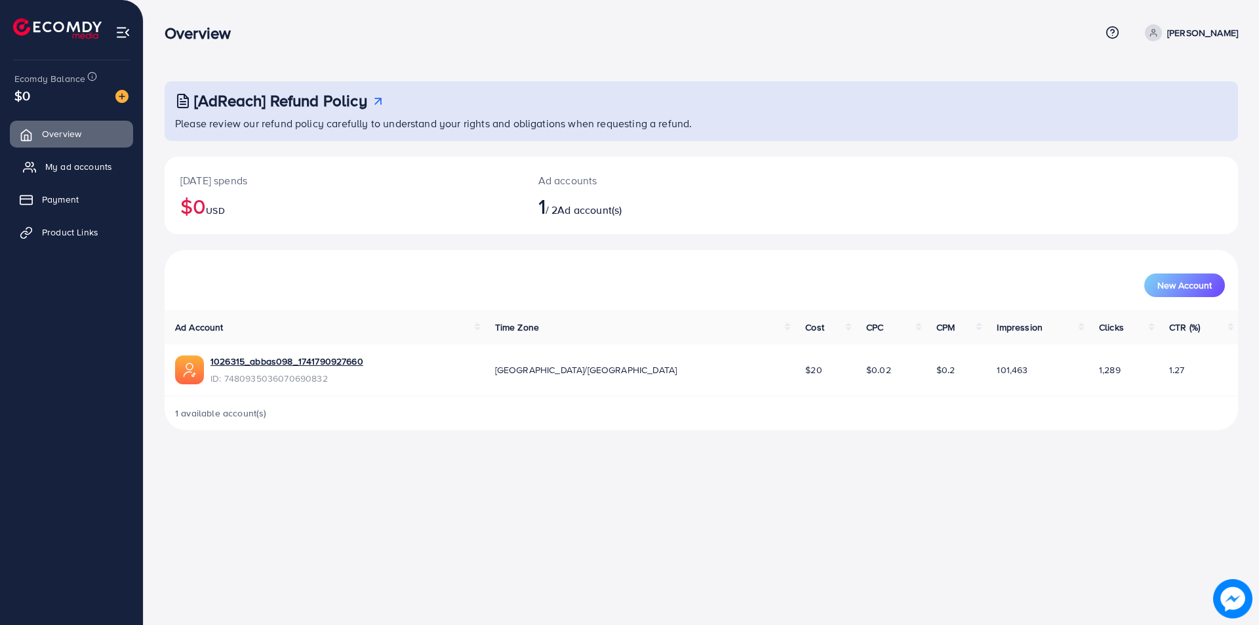
click at [87, 175] on link "My ad accounts" at bounding box center [71, 166] width 123 height 26
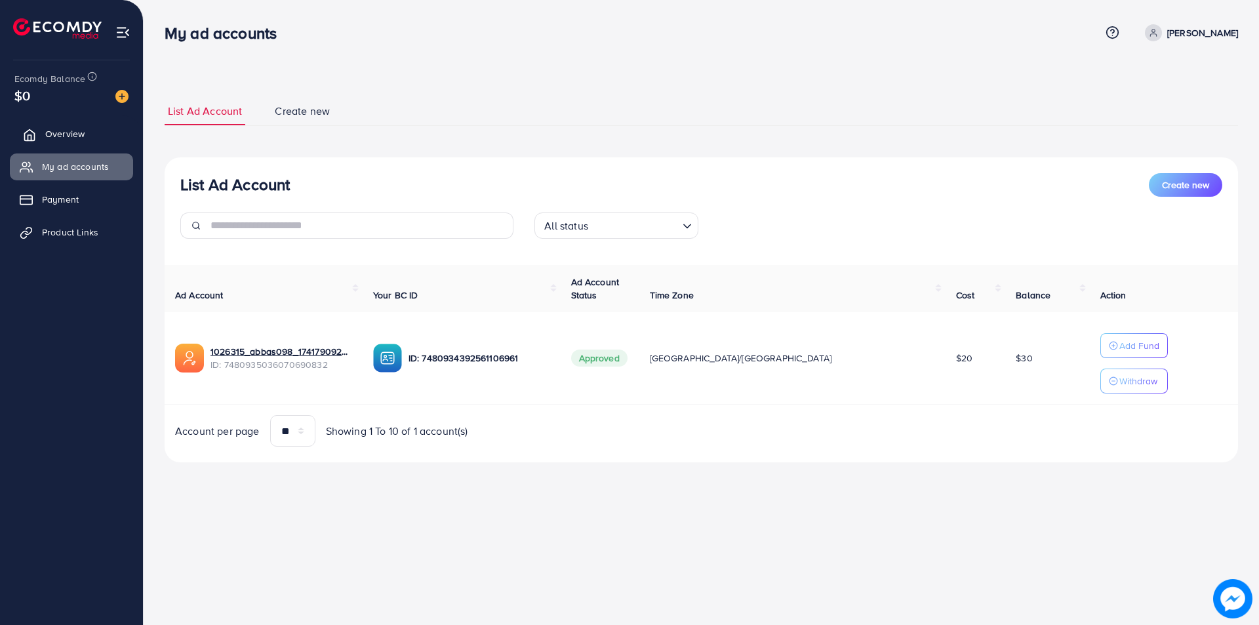
click at [69, 133] on span "Overview" at bounding box center [64, 133] width 39 height 13
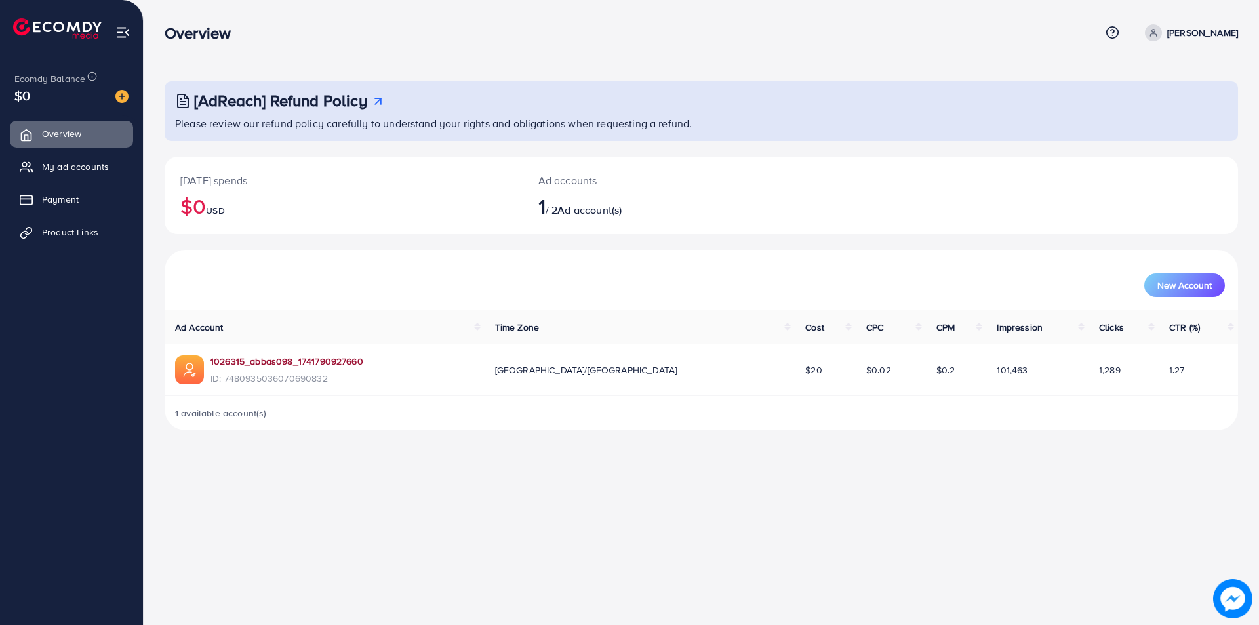
click at [251, 361] on link "1026315_abbas098_1741790927660" at bounding box center [286, 361] width 153 height 13
